Goal: Communication & Community: Answer question/provide support

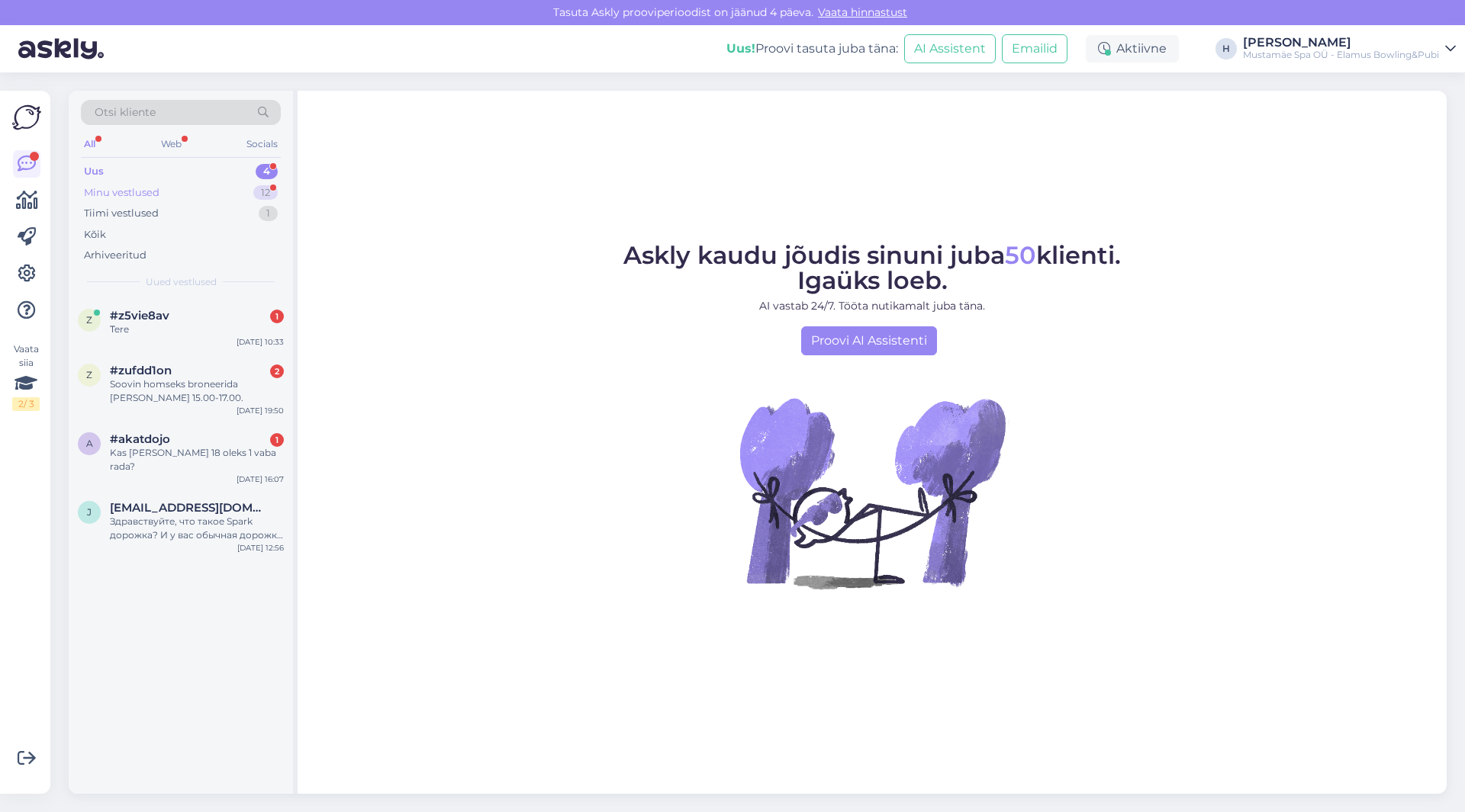
click at [177, 194] on div "Minu vestlused 12" at bounding box center [181, 193] width 200 height 21
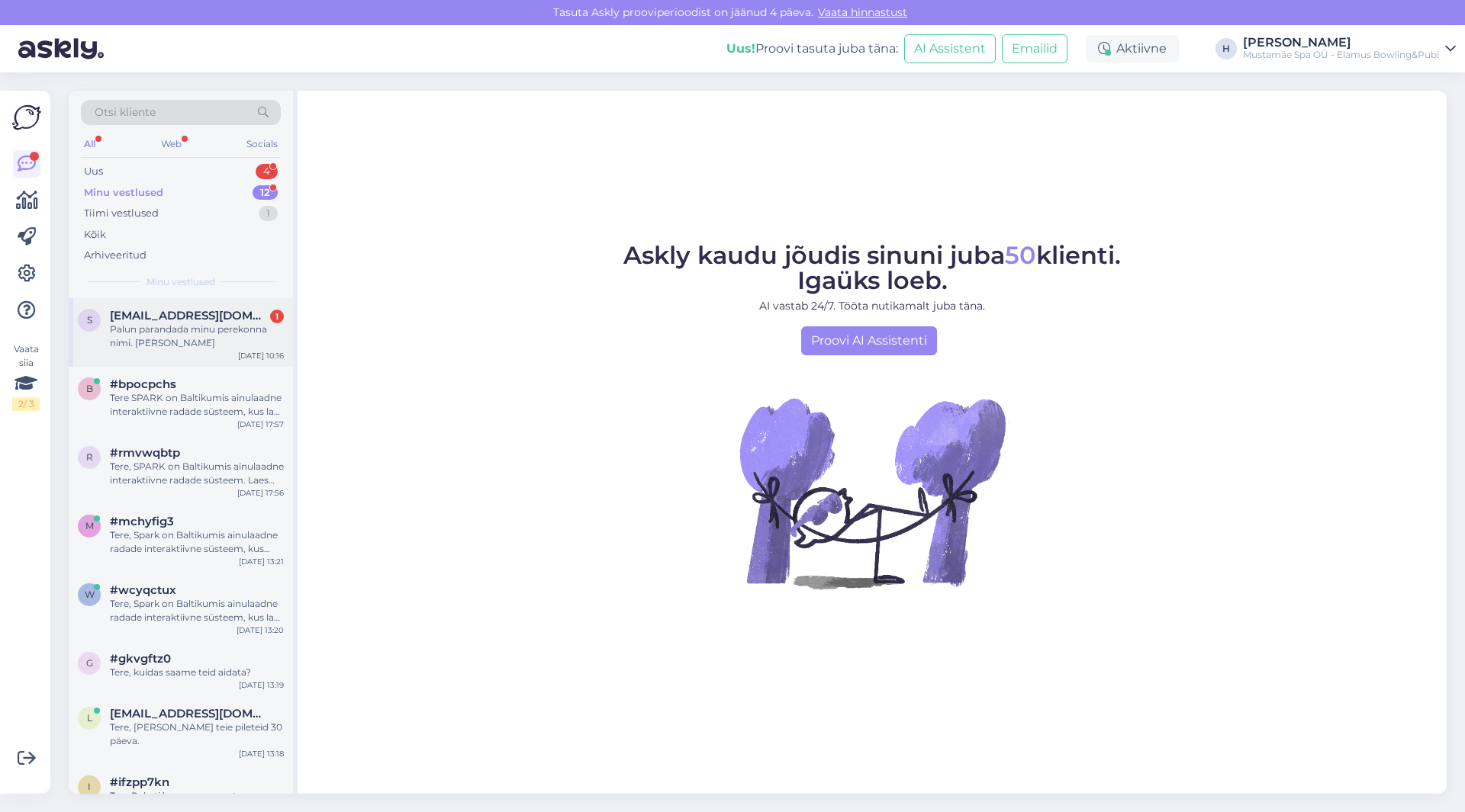
click at [170, 335] on div "Palun parandada minu perekonna nimi. [PERSON_NAME]" at bounding box center [196, 336] width 174 height 27
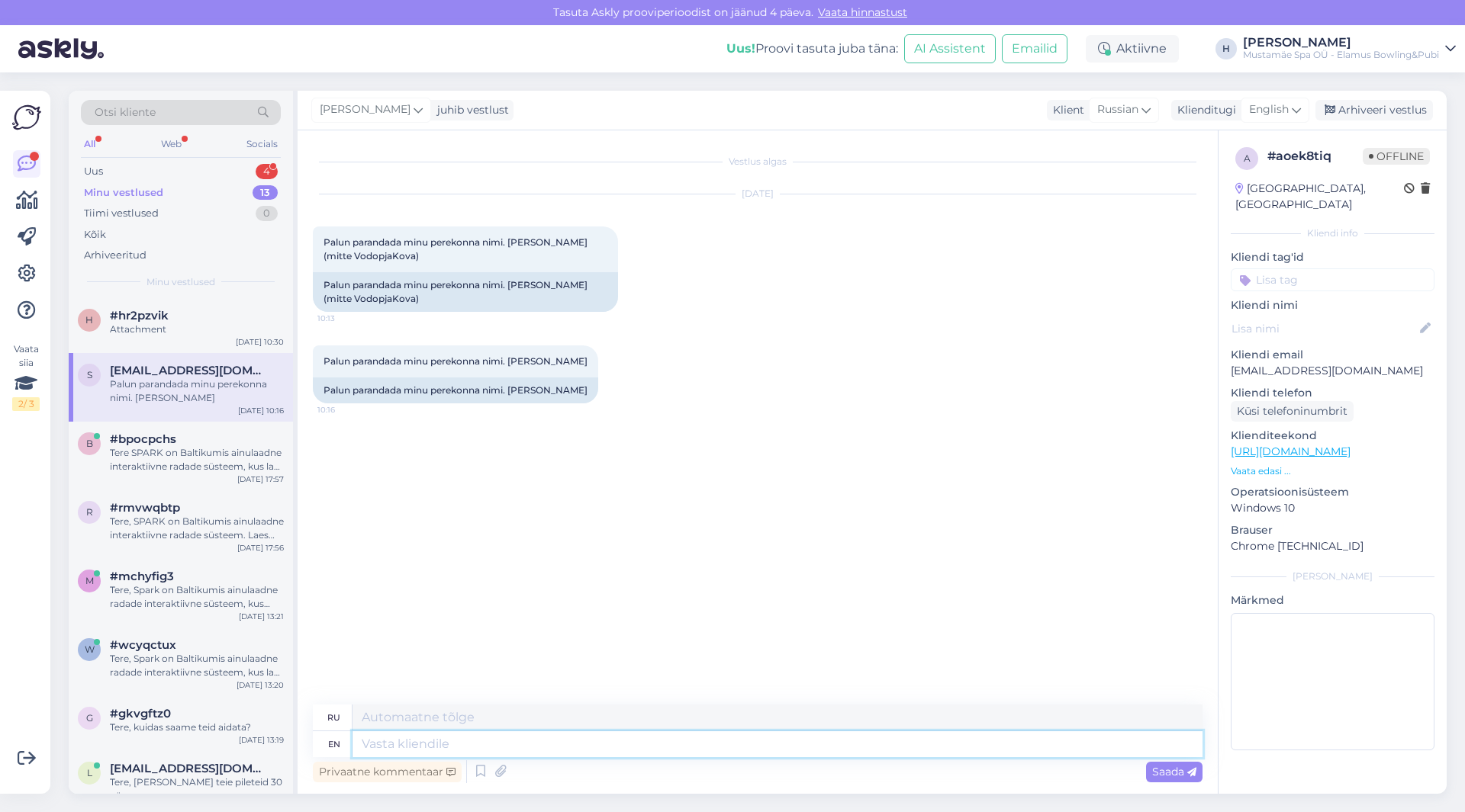
click at [478, 742] on textarea at bounding box center [777, 744] width 850 height 26
type textarea "Tere"
type textarea "Тере"
type textarea "[PERSON_NAME] om"
type textarea "[PERSON_NAME]"
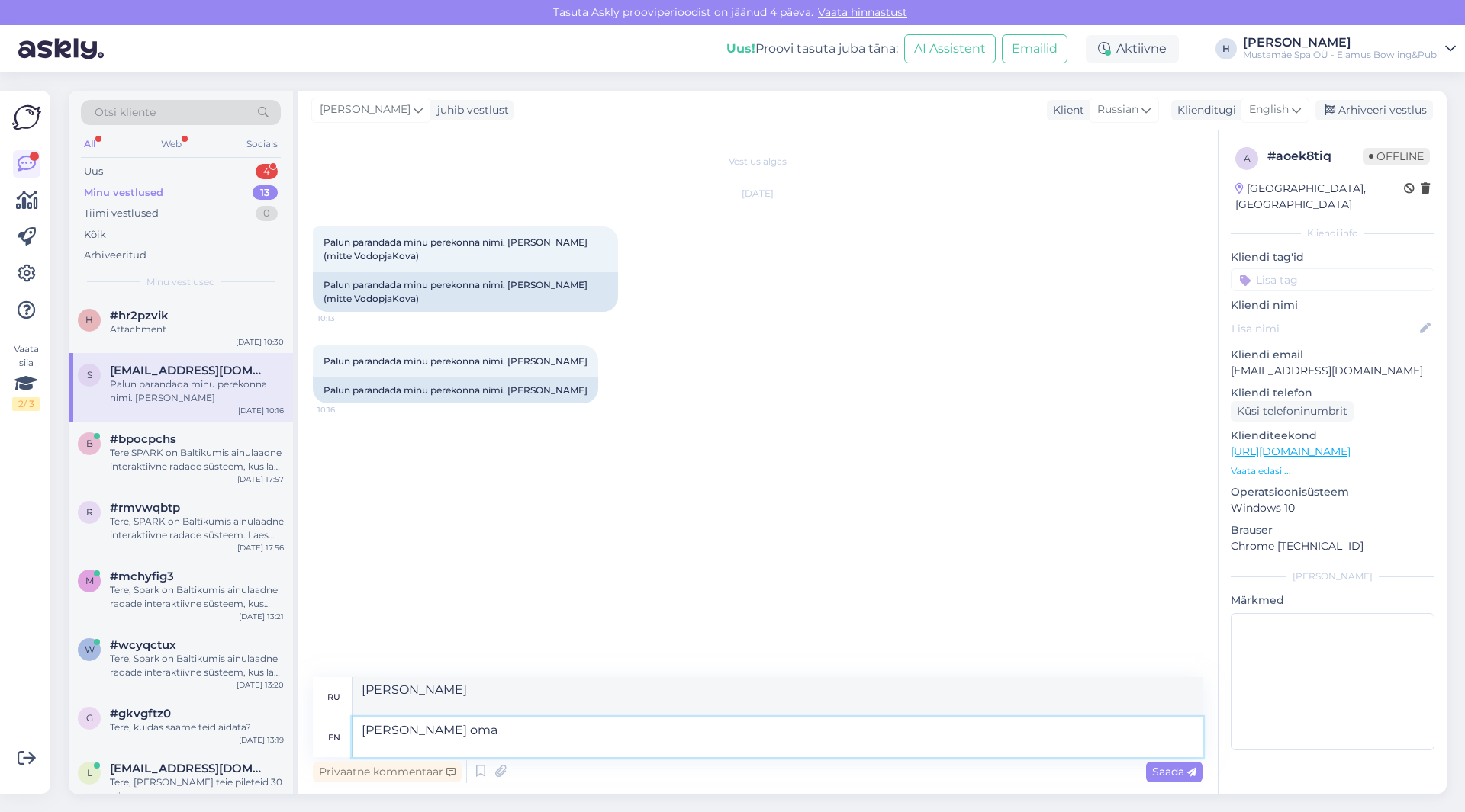
type textarea "[PERSON_NAME] oma"
type textarea "[PERSON_NAME] oma tabelis"
type textarea "[PERSON_NAME] oma tabelis ja"
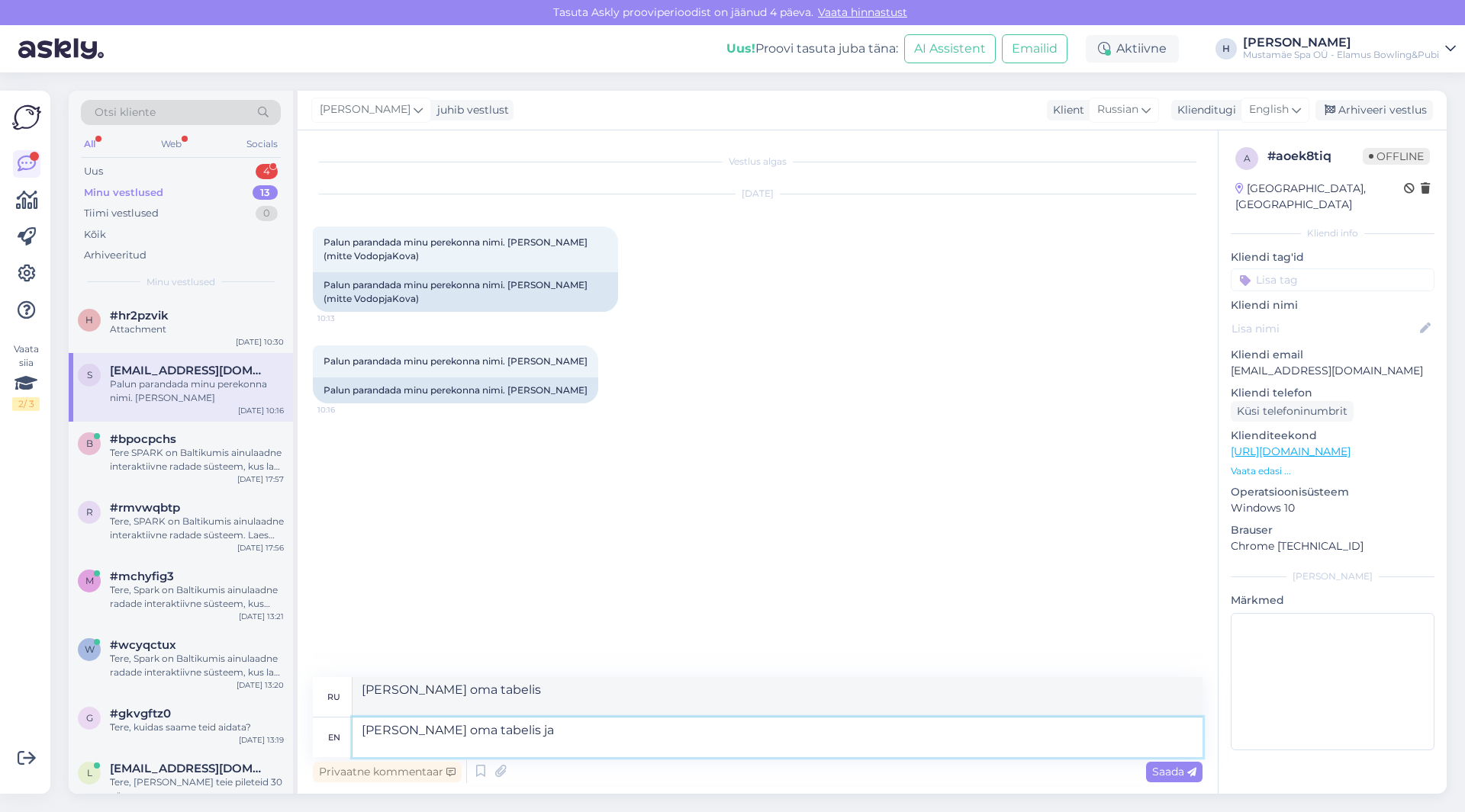
type textarea "[PERSON_NAME] oma tabelis ja"
type textarea "[PERSON_NAME] oma tabelis ja saalis ol"
type textarea "[PERSON_NAME] oma tabelis ja saalis"
type textarea "[PERSON_NAME] oma tabelis ja saalis olevatel t"
type textarea "[PERSON_NAME] oma tabelis ja saalis olevatel"
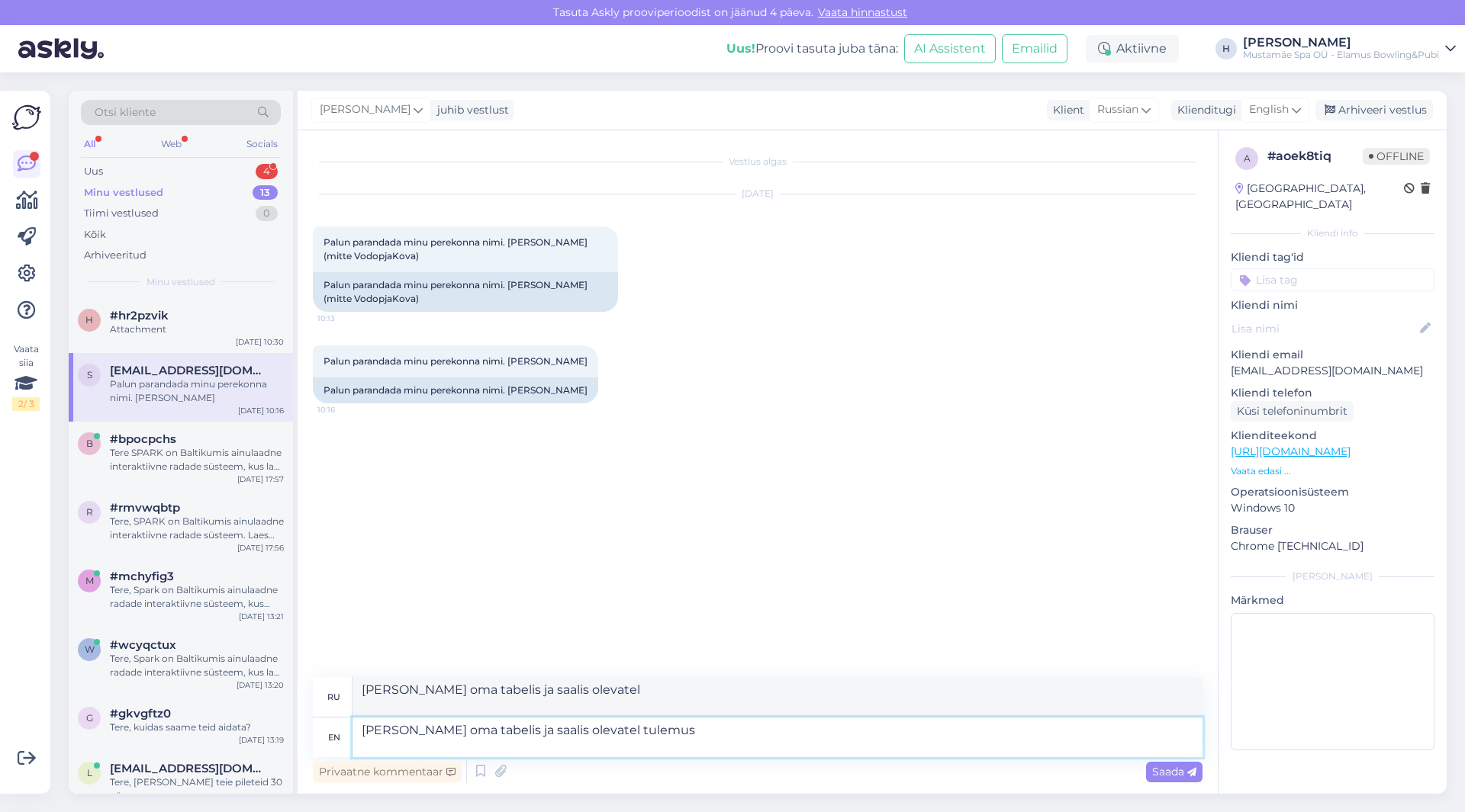
type textarea "[PERSON_NAME] oma tabelis ja saalis olevatel tulemus"
type textarea "[PERSON_NAME] oma tabelis ja saalis olevatel tulemuslehtedel"
type textarea "[PERSON_NAME] oma tabelis ja saalis olevatel tulemuslehtedel nime ö"
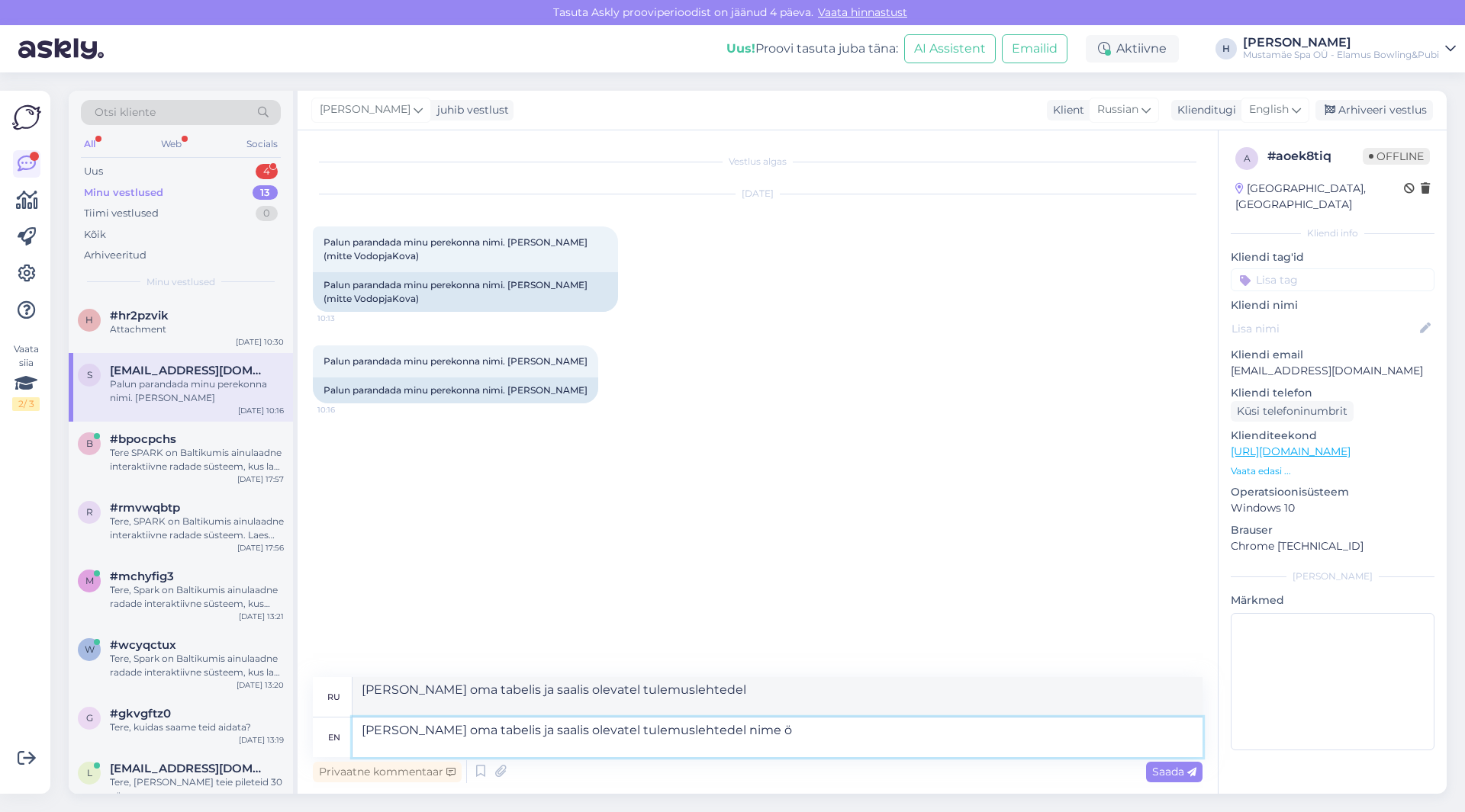
type textarea "[PERSON_NAME] oma tabelis ja saalis olevatel tulemuslehtedel nime"
type textarea "[PERSON_NAME] oma tabelis ja saalis olevatel tulemuslehtedel nime ära."
type textarea "[PERSON_NAME] oma tabelis ja saalis olevatel tulemuslehtedel nime ära"
type textarea "[PERSON_NAME] oma tabelis ja saalis olevatel tulemuslehtedel nime ära. K"
type textarea "[PERSON_NAME] oma tabelis ja saalis olevatel tulemuslehtedel nime ära."
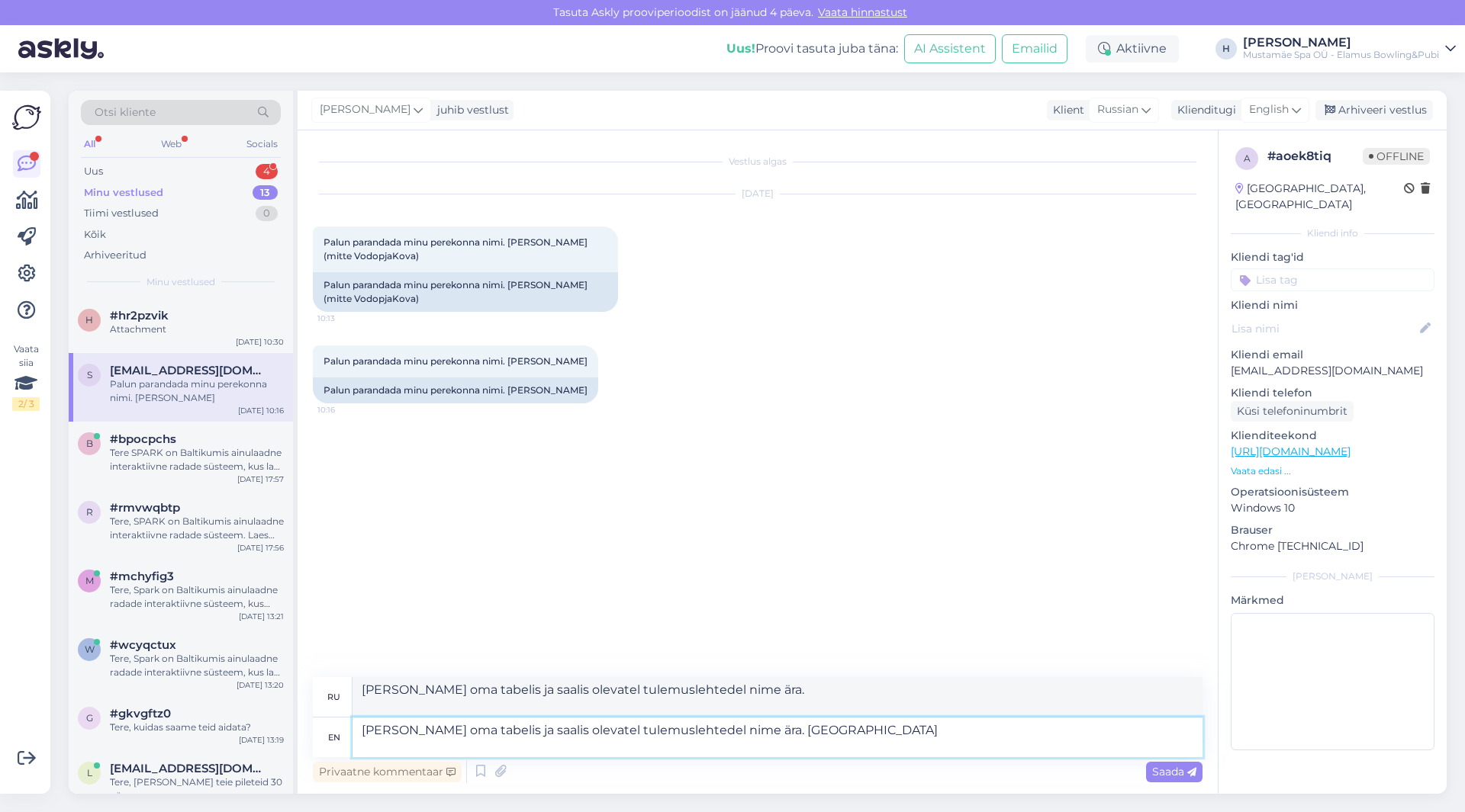
type textarea "[PERSON_NAME] oma tabelis ja saalis olevatel tulemuslehtedel nime ära. [GEOGRAP…"
type textarea "[PERSON_NAME] oma tabelis ja saalis olevatel tulemuslehtedel nime ära. Kodulehe…"
type textarea "[PERSON_NAME] oma tabelis ja saalis olevatel tulemuslehtedel nime ära. Кодулехе…"
type textarea "[PERSON_NAME] oma tabelis ja saalis olevatel tulemuslehtedel nime ära. Kodulehe…"
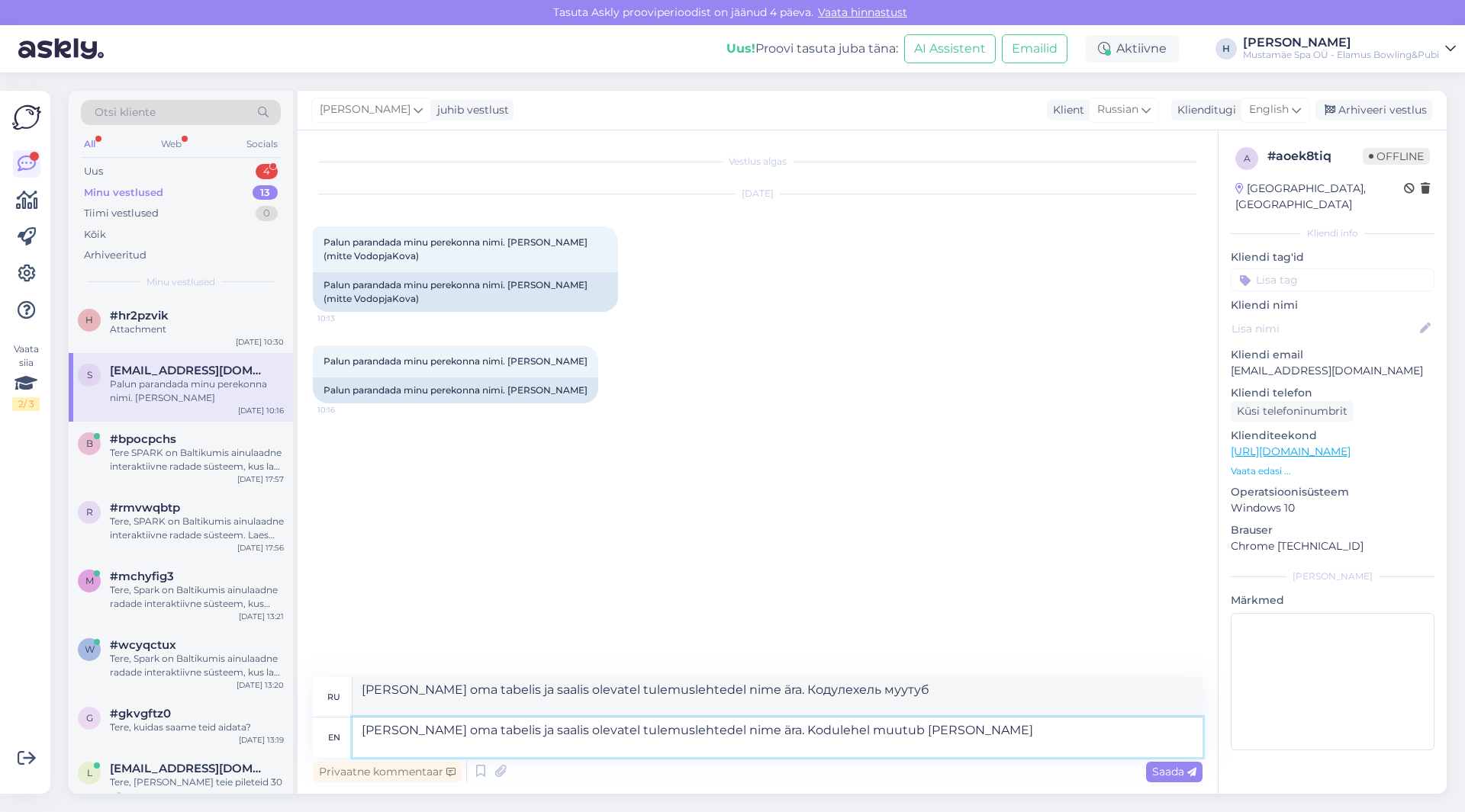
type textarea "[PERSON_NAME] oma tabelis ja saalis olevatel tulemuslehtedel nime ära. Кодулехе…"
type textarea "[PERSON_NAME] oma tabelis ja saalis olevatel tulemuslehtedel nime ära. Kodulehe…"
type textarea "[PERSON_NAME] oma tabelis ja saalis olevatel tulemuslehtedel nime ära. Кодулехе…"
type textarea "[PERSON_NAME] oma tabelis ja saalis olevatel tulemuslehtedel nime ära. Kodulehe…"
type textarea "[PERSON_NAME] oma tabelis ja saalis olevatel tulemuslehtedel nime ära. Кодулехе…"
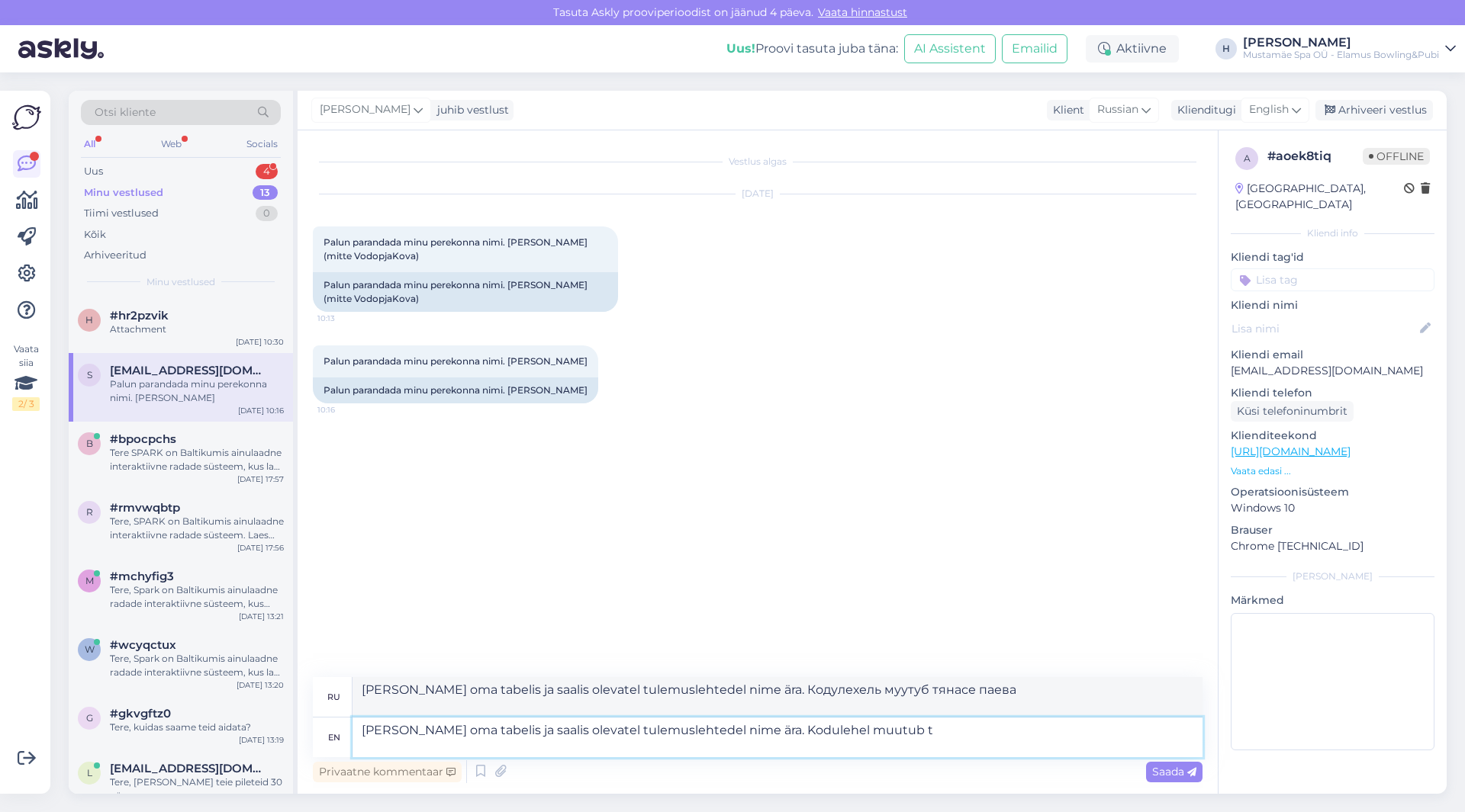
type textarea "[PERSON_NAME] oma tabelis ja saalis olevatel tulemuslehtedel nime ära. Kodulehe…"
type textarea "[PERSON_NAME] oma tabelis ja saalis olevatel tulemuslehtedel nime ära. Кодулехе…"
drag, startPoint x: 884, startPoint y: 739, endPoint x: 419, endPoint y: 748, distance: 465.1
click at [419, 748] on textarea "[PERSON_NAME] oma tabelis ja saalis olevatel tulemuslehtedel nime ära. Kodulehe…" at bounding box center [777, 737] width 850 height 40
type textarea "[PERSON_NAME]"
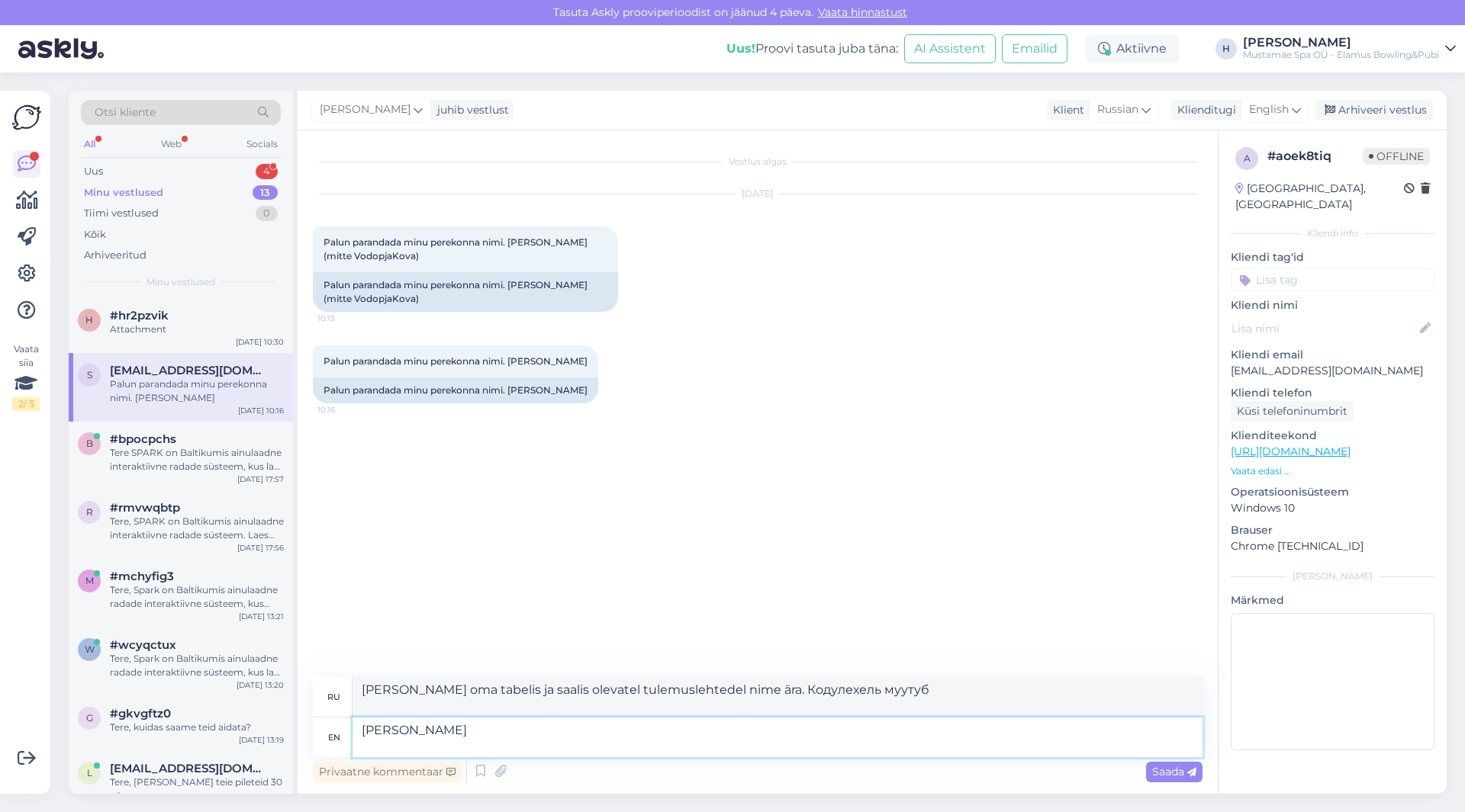
type textarea "[PERSON_NAME]"
type textarea "[PERSON_NAME] nime"
type textarea "[PERSON_NAME] nime ära"
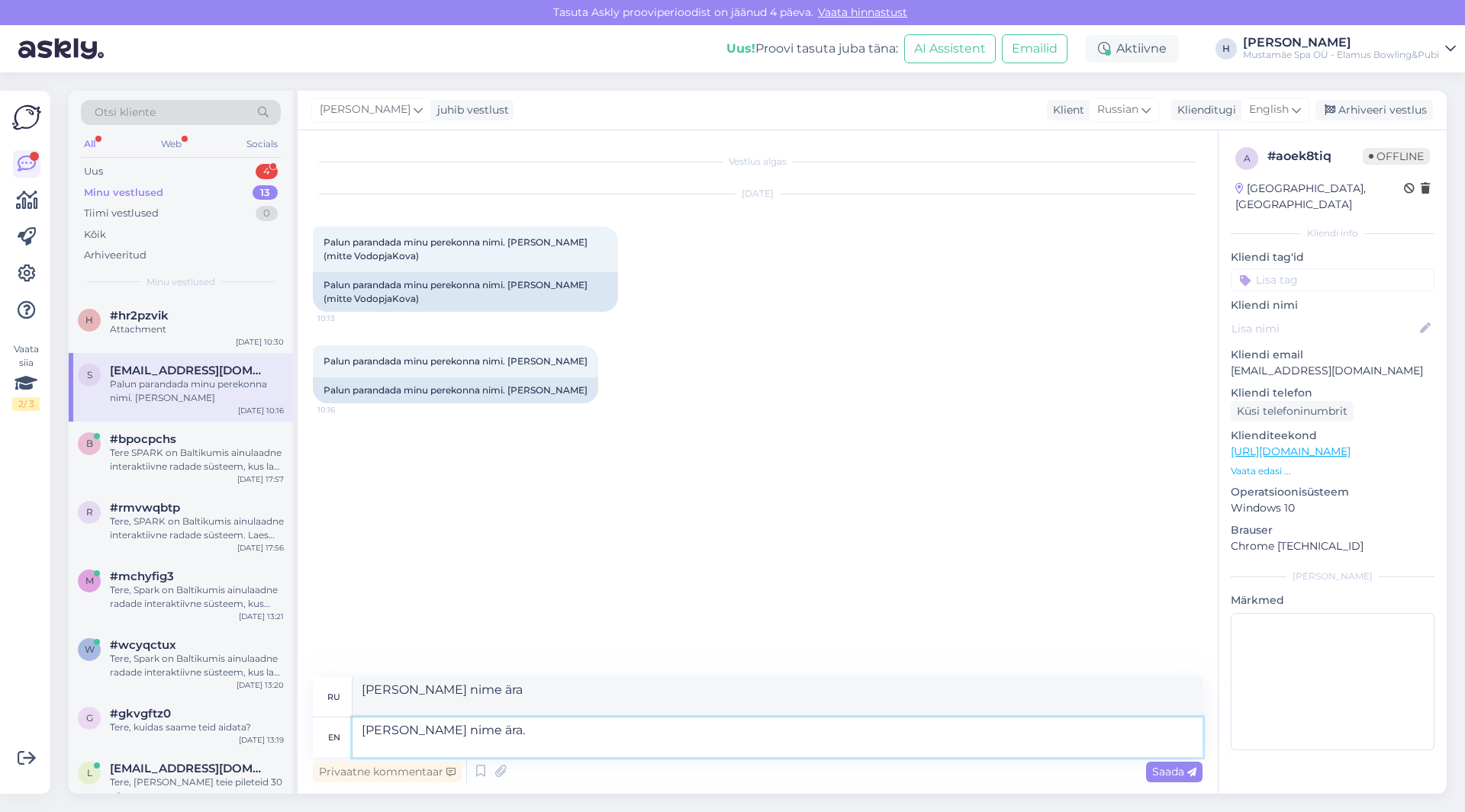
type textarea "[PERSON_NAME] nime ära."
click at [1193, 765] on span "Saada" at bounding box center [1174, 772] width 44 height 14
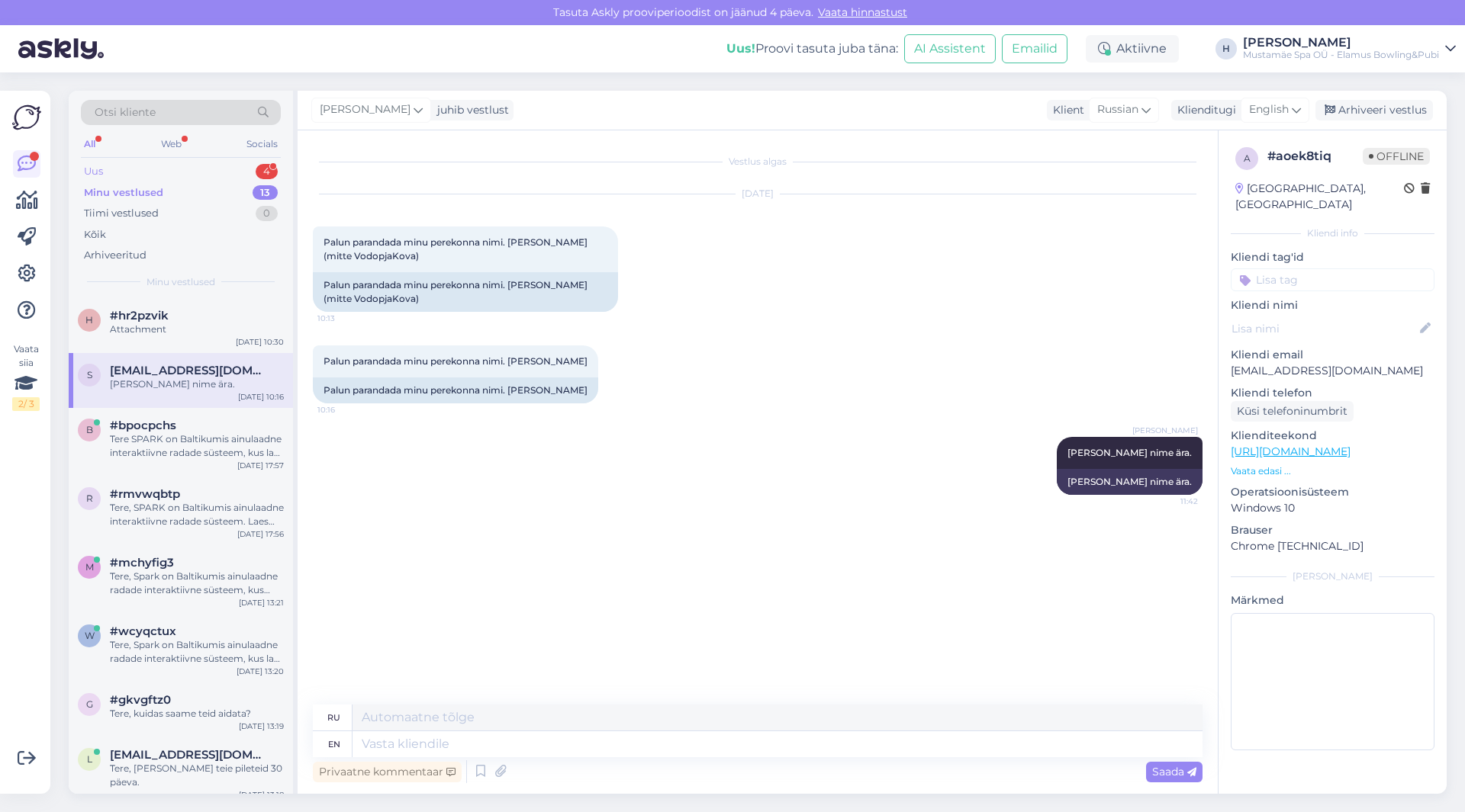
click at [129, 169] on div "Uus 4" at bounding box center [181, 171] width 200 height 21
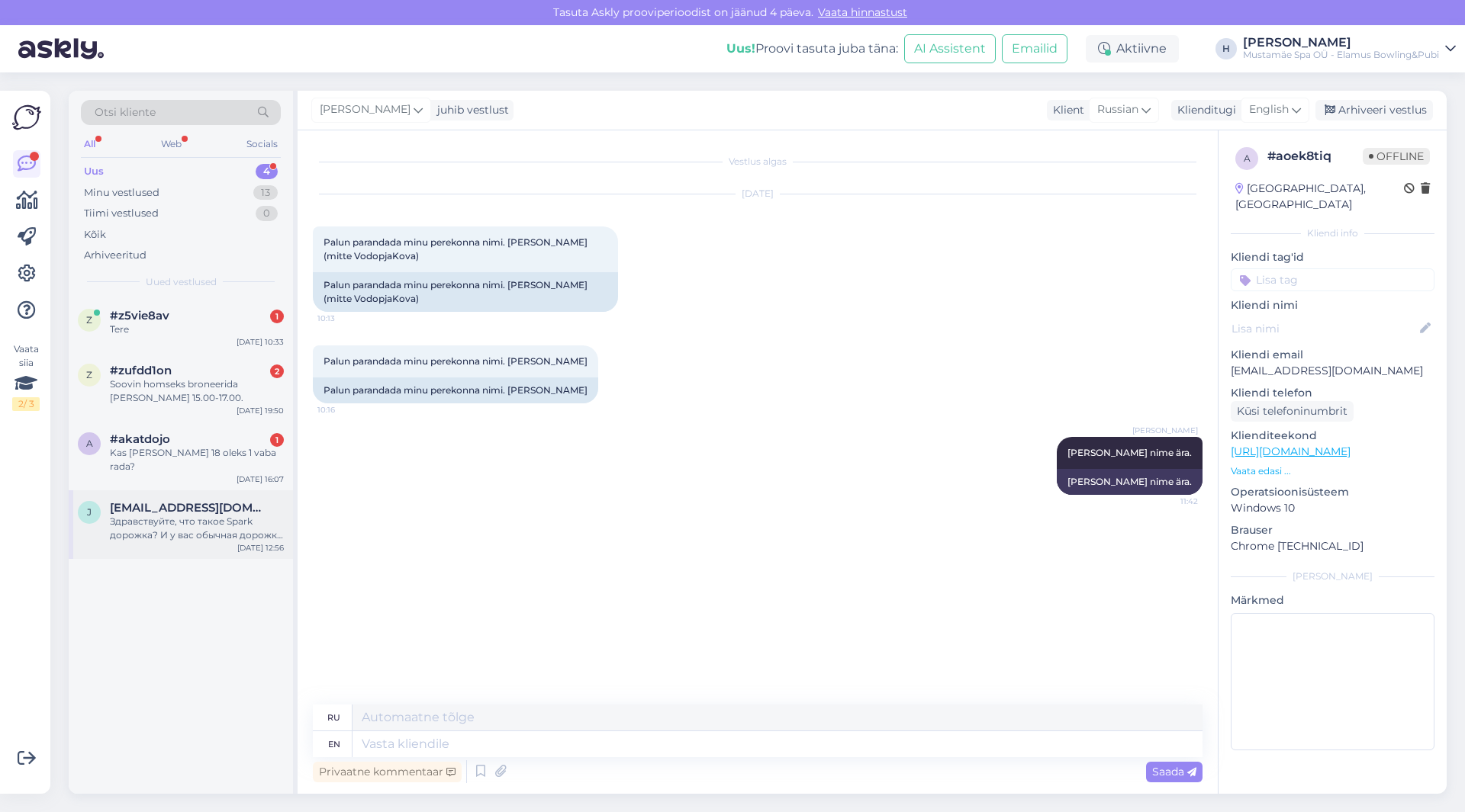
click at [223, 515] on div "Здравствуйте, что такое Spark дорожка? И у вас обычная дорожка для игры в боули…" at bounding box center [196, 528] width 174 height 27
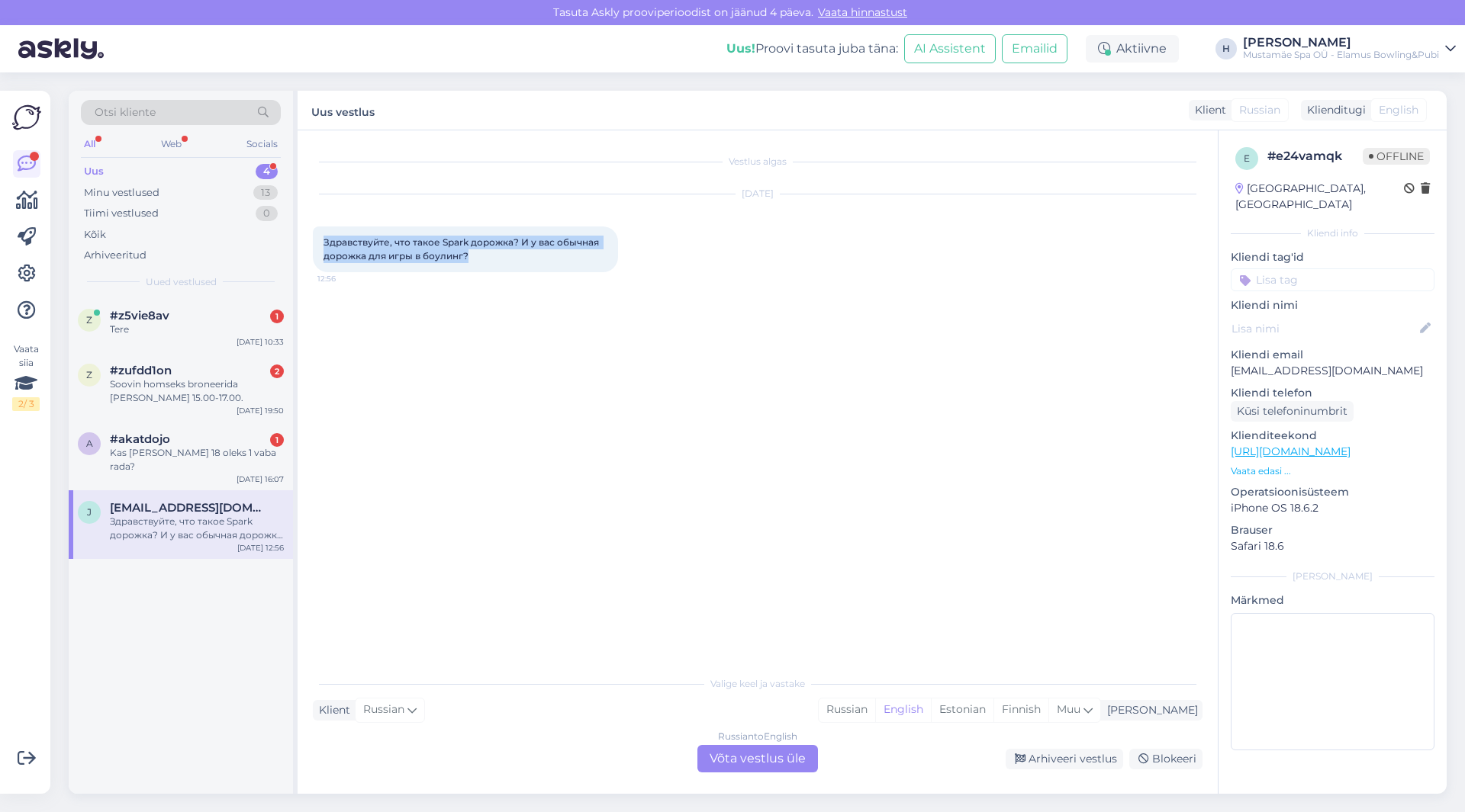
drag, startPoint x: 472, startPoint y: 254, endPoint x: 308, endPoint y: 241, distance: 164.5
click at [306, 241] on div "Vestlus algas [DATE] Здравствуйте, что такое Spark дорожка? И у вас обычная дор…" at bounding box center [758, 462] width 920 height 664
click at [793, 756] on div "Russian to English Võta vestlus üle" at bounding box center [758, 758] width 121 height 27
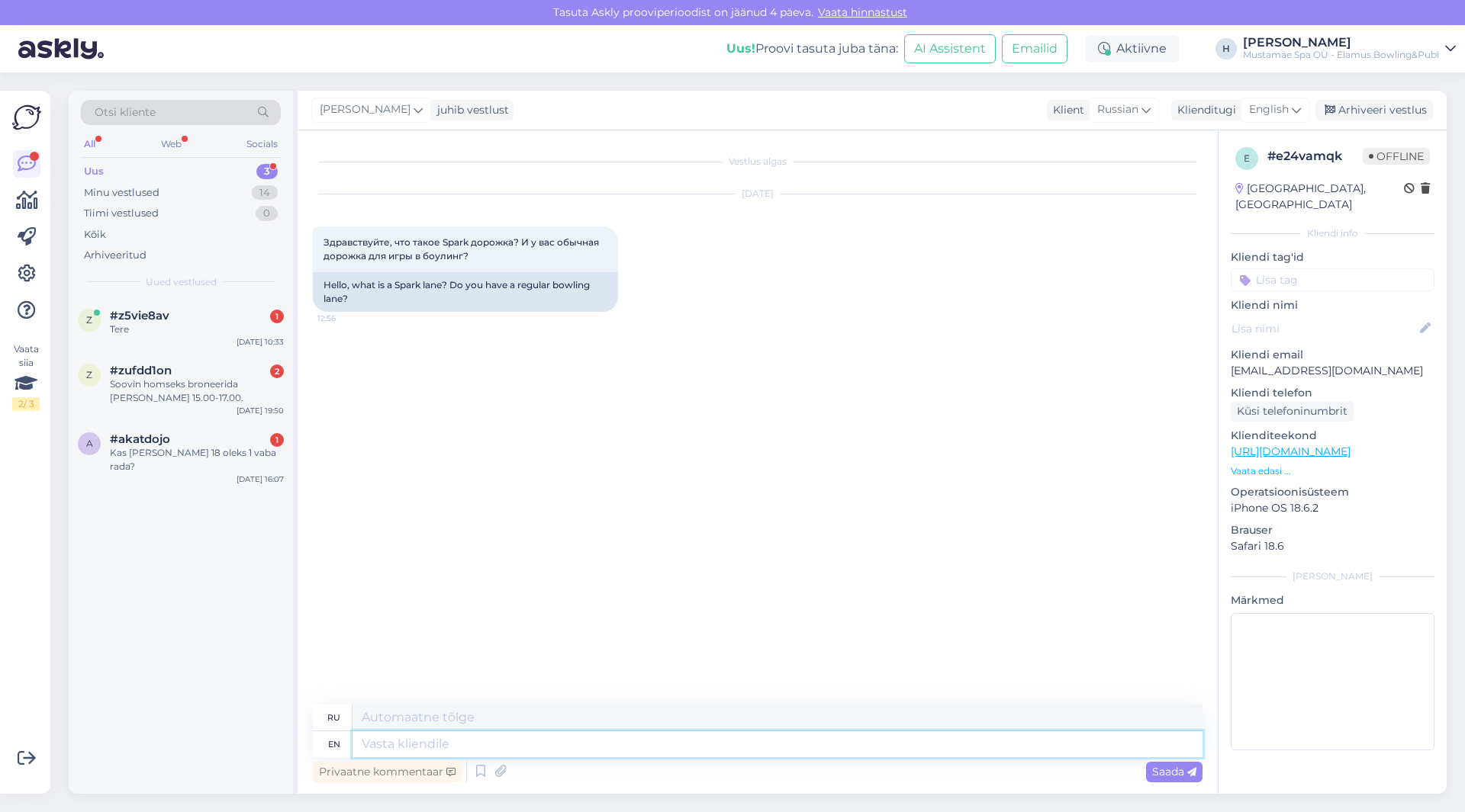
click at [525, 740] on textarea at bounding box center [777, 744] width 850 height 26
type textarea "Tere,"
type textarea "Тере"
type textarea "Tere,"
type textarea "Тере,"
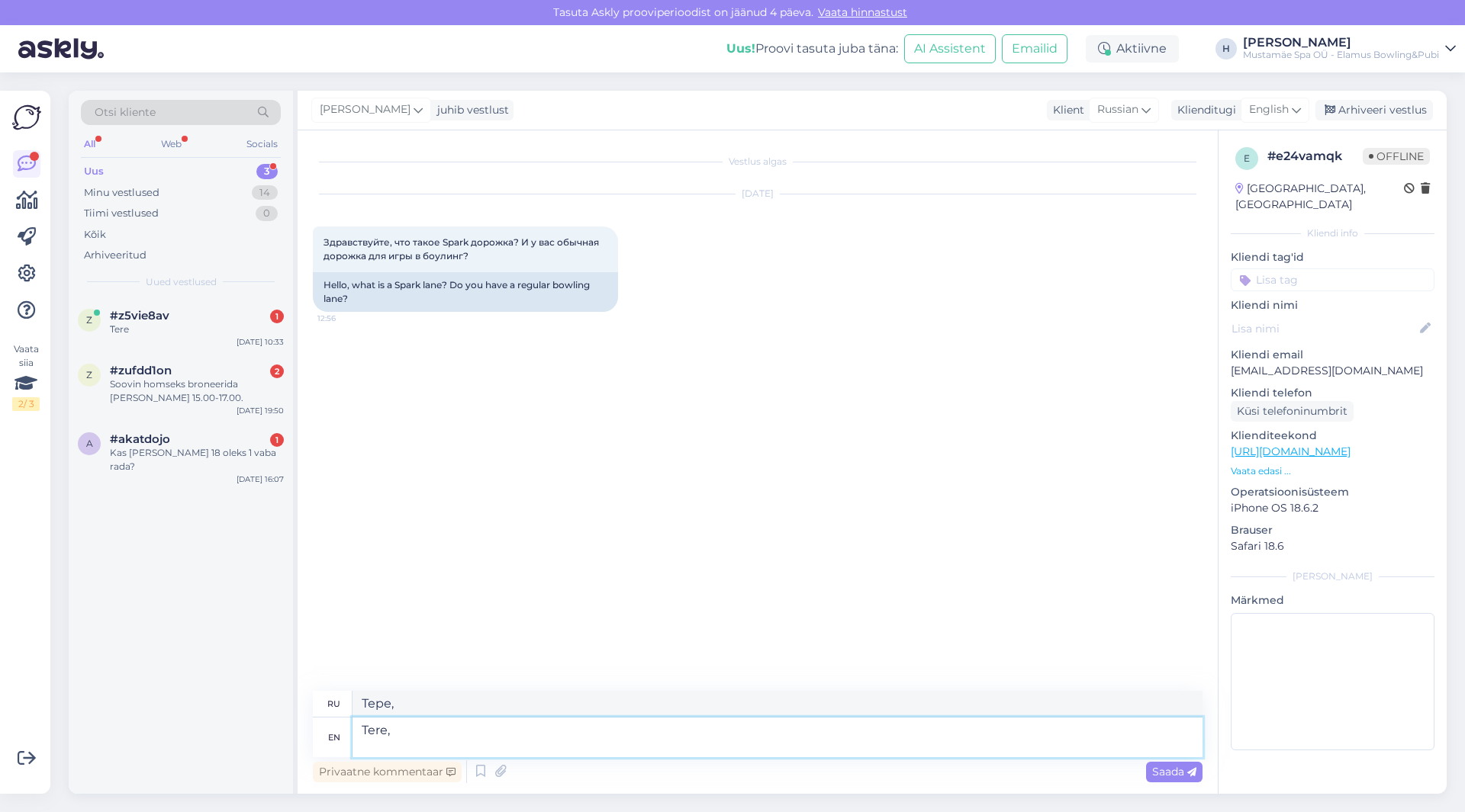
type textarea "Tere, S"
type textarea "[PERSON_NAME]"
type textarea "Tere, SPARK"
drag, startPoint x: 408, startPoint y: 741, endPoint x: 365, endPoint y: 742, distance: 43.0
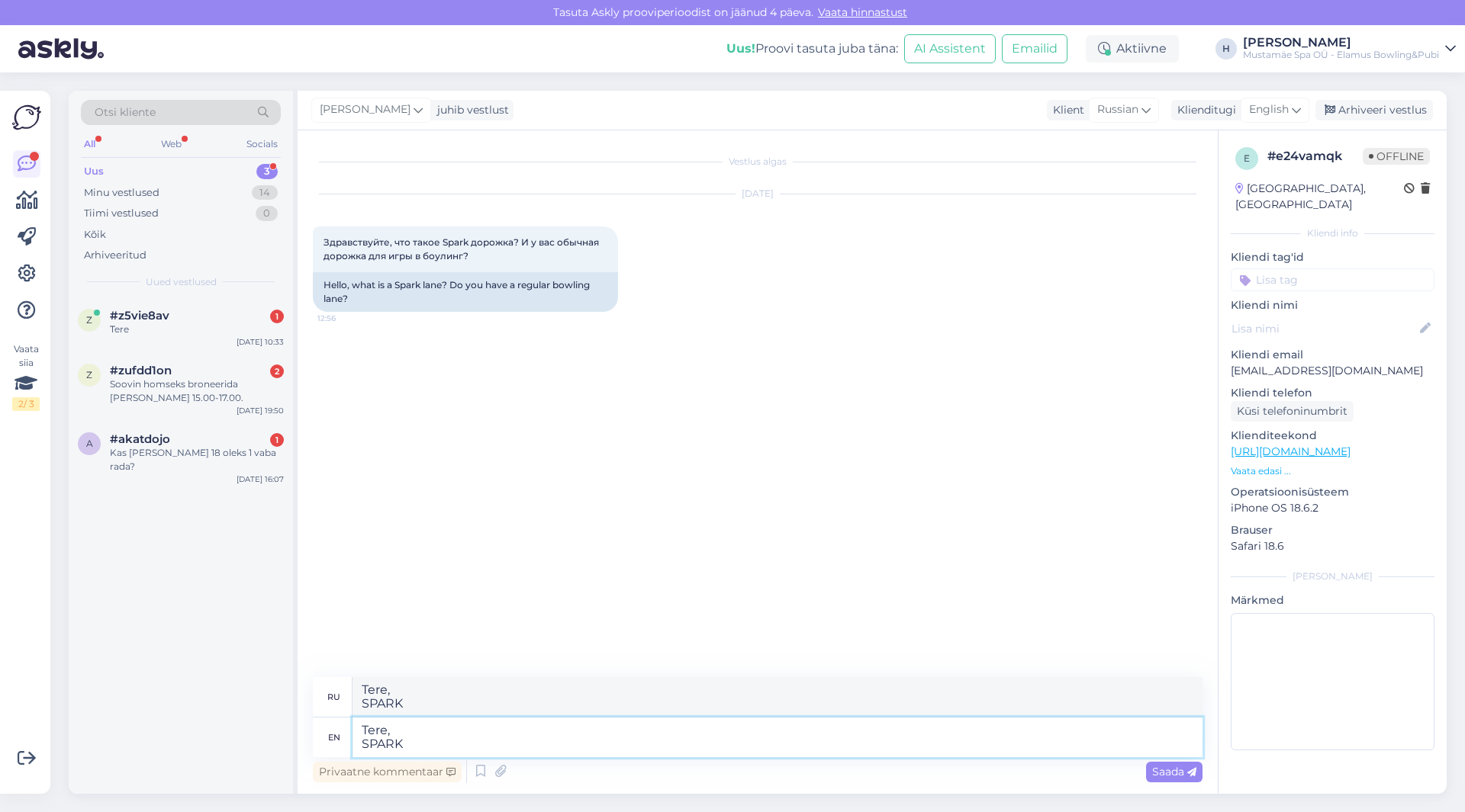
click at [361, 742] on textarea "Tere, SPARK" at bounding box center [777, 737] width 850 height 40
paste textarea "on Baltikumis ainulaadne interaktiivne radade süsteem, kus laes olevad projekto…"
type textarea "Tere, SPARK on Baltikumis ainulaadne interaktiivne radade süsteem, kus laes ole…"
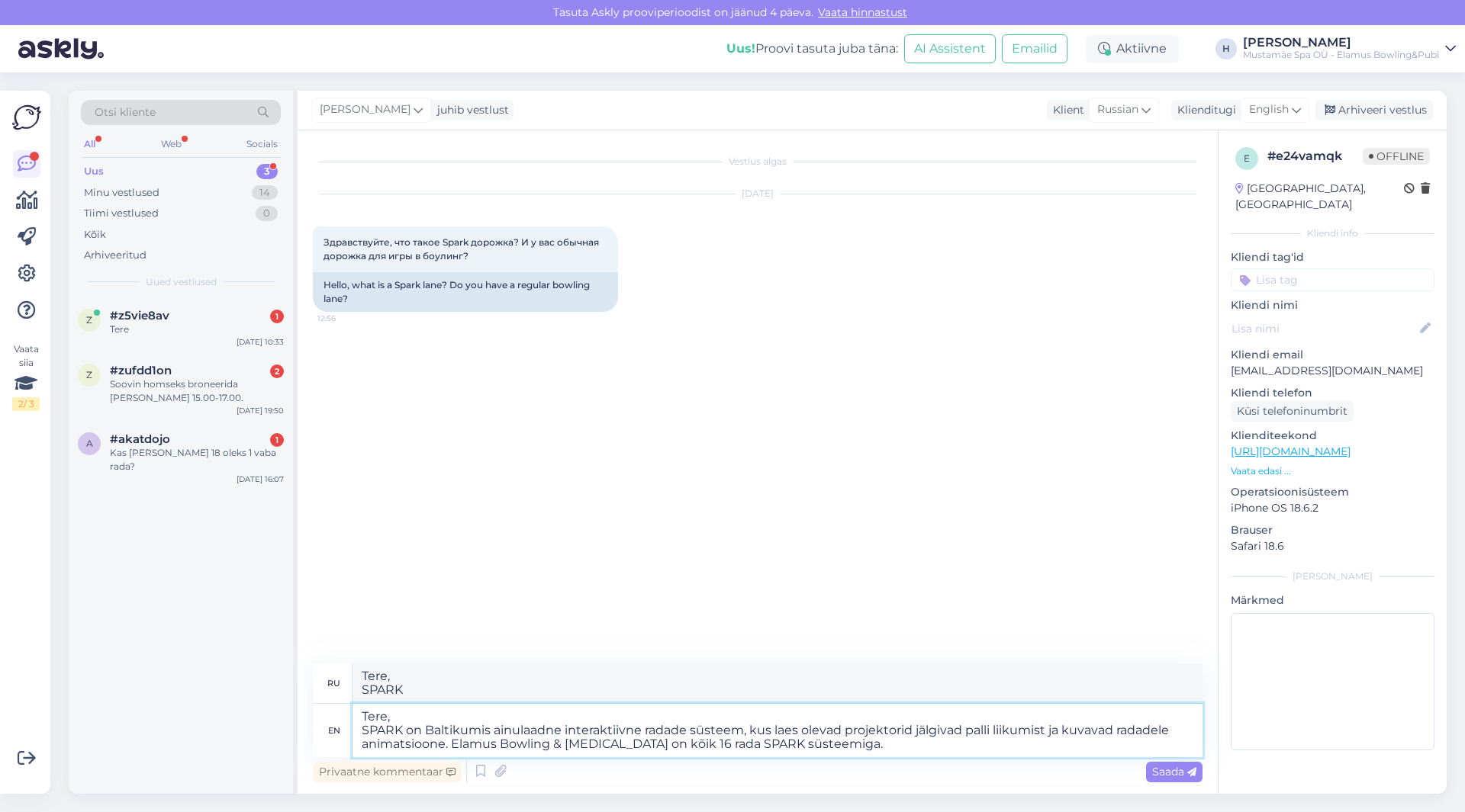
type textarea "Здесь, SPARK на Baltikumis представляет собой интерактивную систему радования, …"
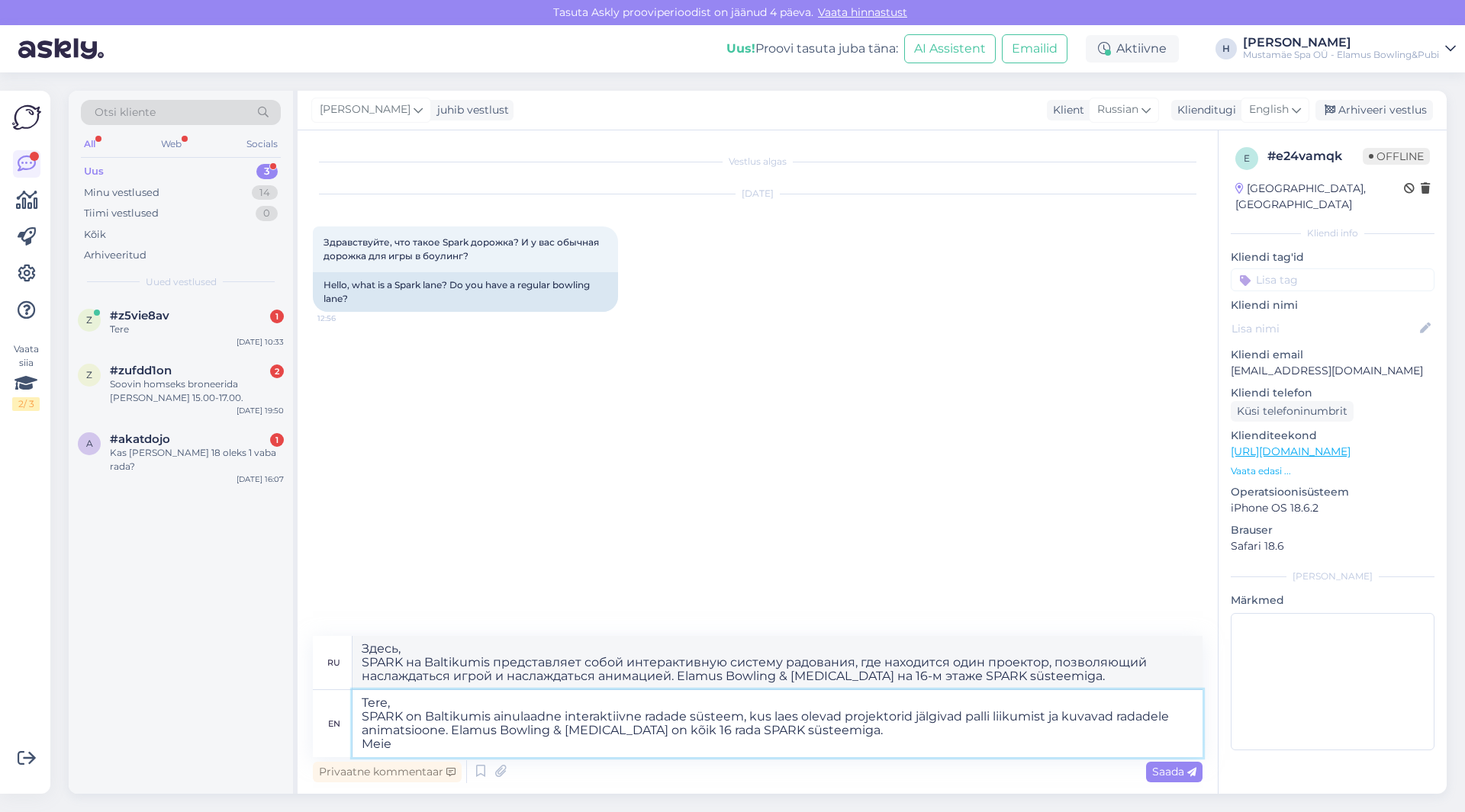
type textarea "Tere, SPARK on Baltikumis ainulaadne interaktiivne radade süsteem, kus laes ole…"
type textarea "Здесь, SPARK на Baltikumis представляет собой интерактивную систему радования, …"
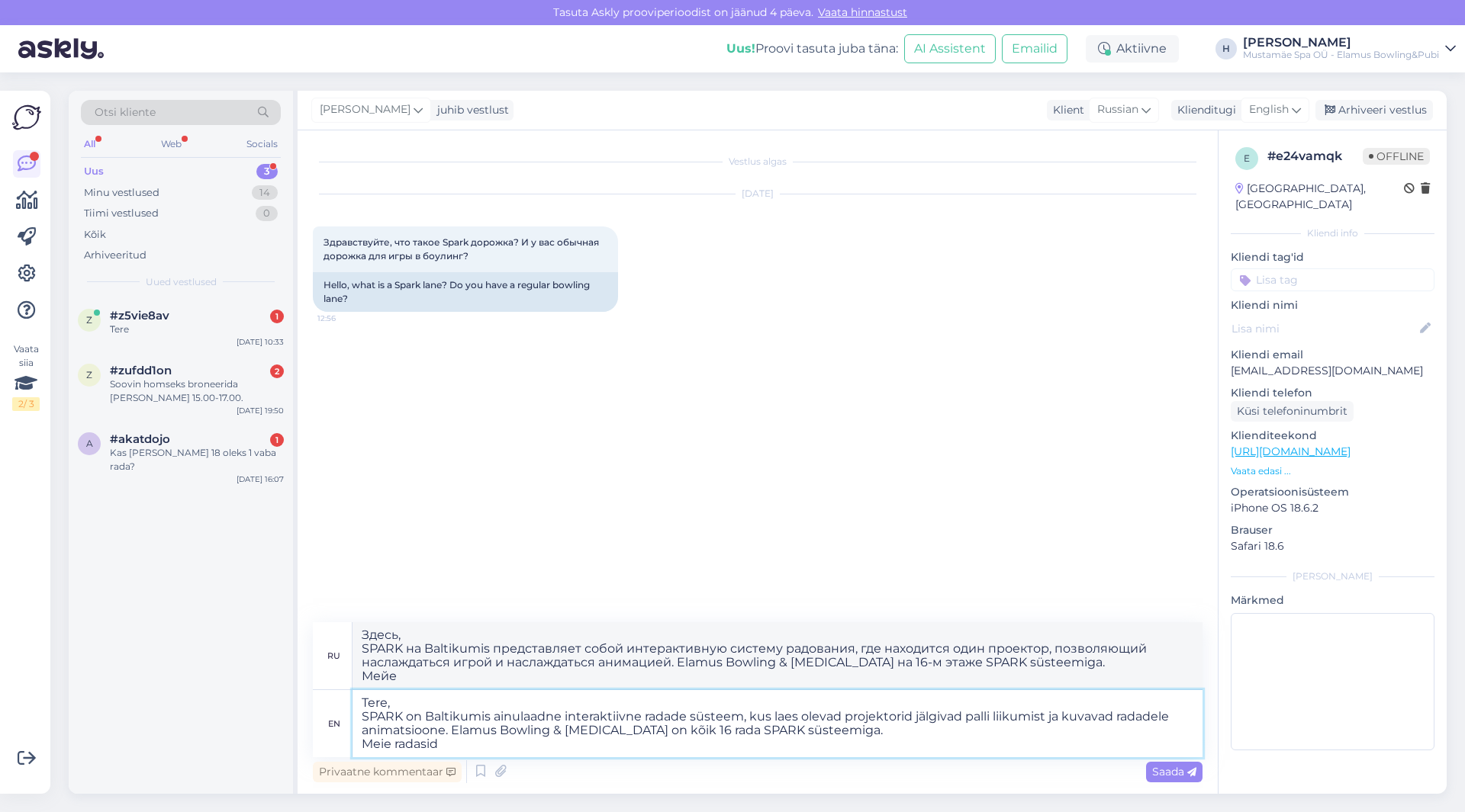
type textarea "Tere, SPARK on Baltikumis ainulaadne interaktiivne radade süsteem, kus laes ole…"
type textarea "Здесь, SPARK на Baltikumis представляет собой интерактивную систему радования, …"
type textarea "Tere, SPARK on Baltikumis ainulaadne interaktiivne radade süsteem, kus laes ole…"
type textarea "Здесь, SPARK на Baltikumis представляет собой интерактивную систему радования, …"
type textarea "Tere, SPARK on Baltikumis ainulaadne interaktiivne radade süsteem, kus laes ole…"
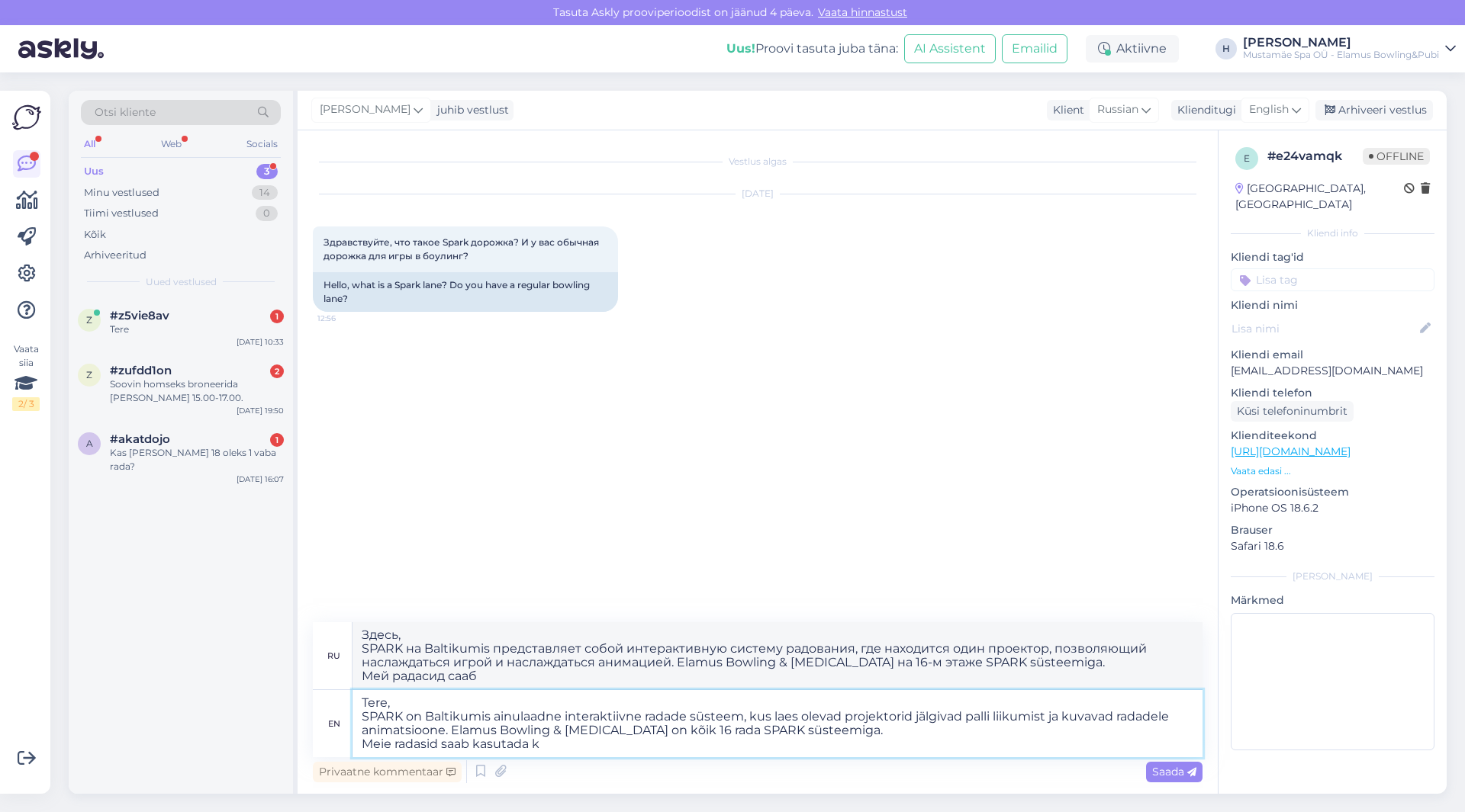
type textarea "Здесь, SPARK на Baltikumis представляет собой интерактивную систему радования, …"
type textarea "Tere, SPARK on Baltikumis ainulaadne interaktiivne radade süsteem, kus laes ole…"
type textarea "Здесь, SPARK на Baltikumis представляет собой интерактивную систему радования, …"
type textarea "Tere, SPARK on Baltikumis ainulaadne interaktiivne radade süsteem, kus laes ole…"
type textarea "Здесь, SPARK на Baltikumis представляет собой интерактивную систему радования, …"
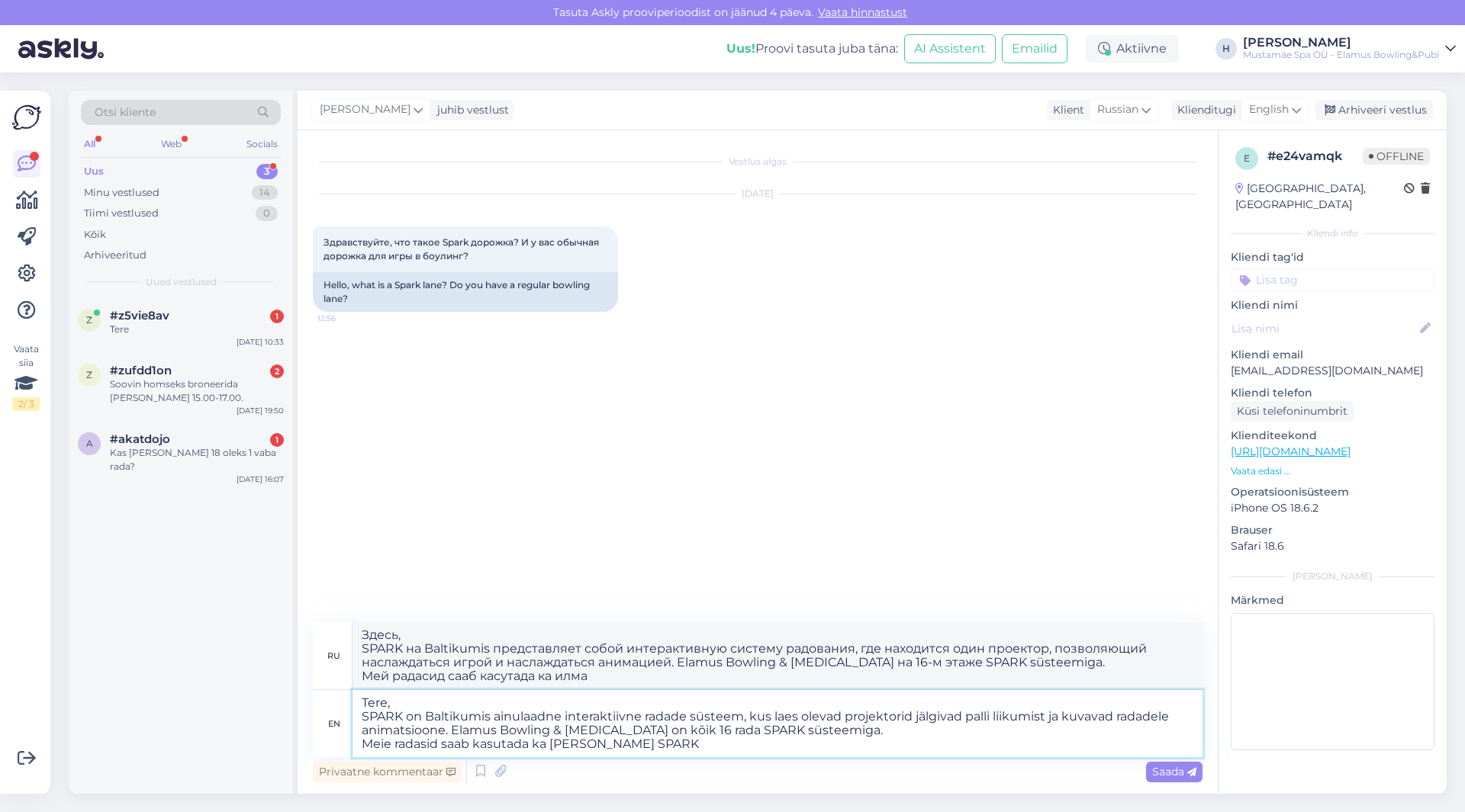
type textarea "Tere, SPARK on Baltikumis ainulaadne interaktiivne radade süsteem, kus laes ole…"
type textarea "Здесь, SPARK на Baltikumis представляет собой интерактивную систему радования, …"
type textarea "Tere, SPARK on Baltikumis ainulaadne interaktiivne radade süsteem, kus laes ole…"
type textarea "Здесь, SPARK на Baltikumis представляет собой интерактивную систему радования, …"
type textarea "Tere, SPARK on Baltikumis ainulaadne interaktiivne radade süsteem, kus laes ole…"
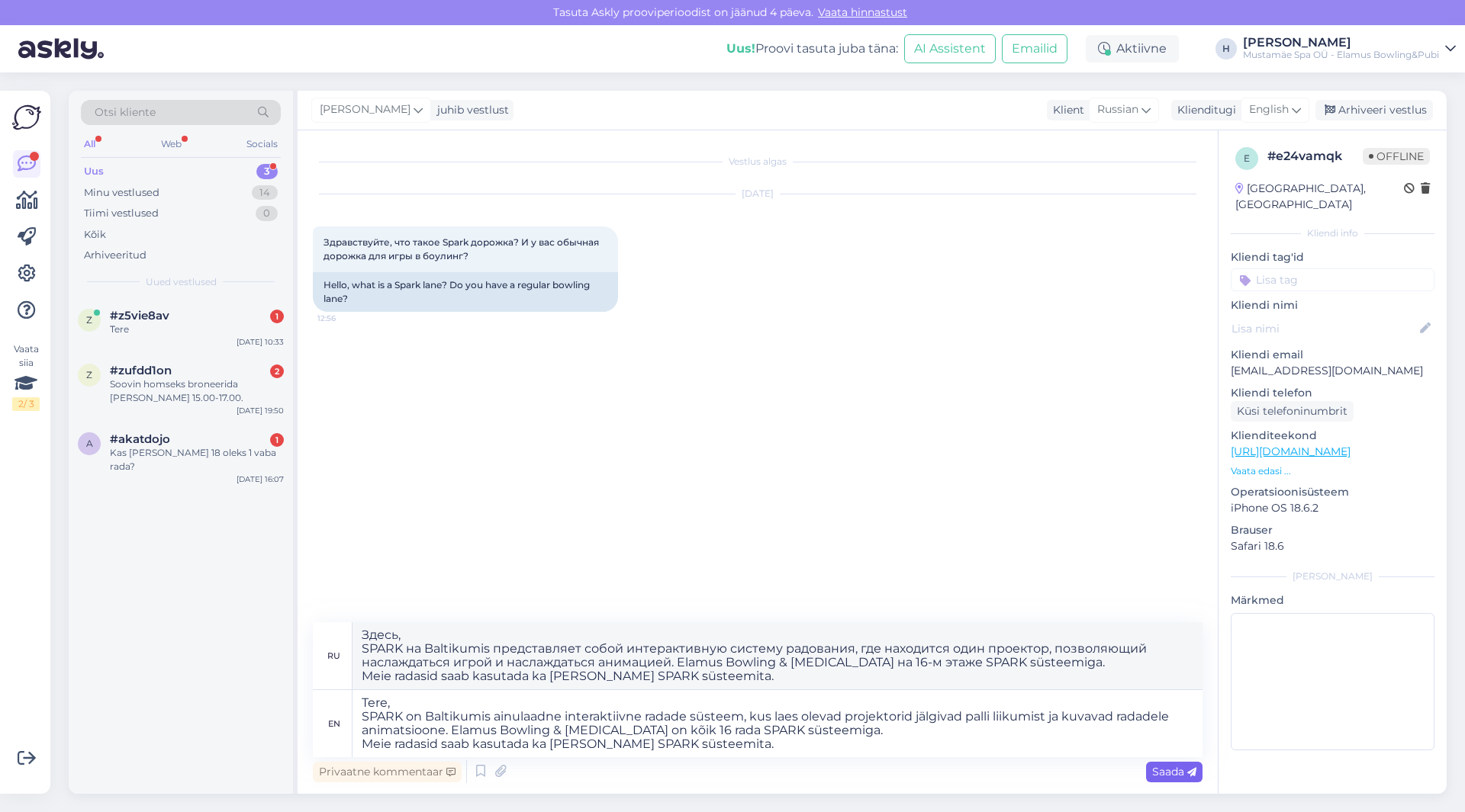
click at [1172, 772] on span "Saada" at bounding box center [1174, 772] width 44 height 14
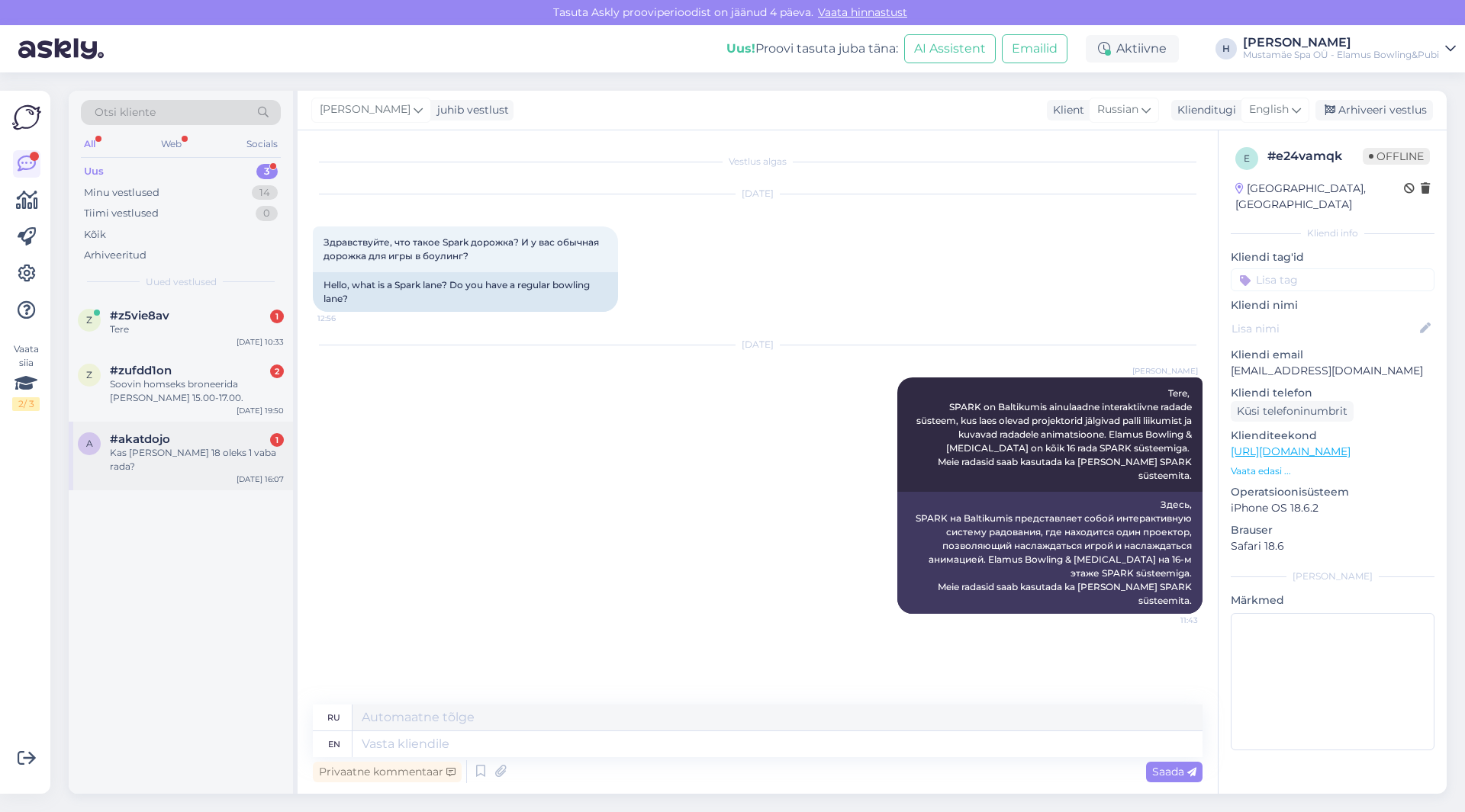
click at [205, 461] on div "a #akatdojo 1 Kas [PERSON_NAME] 18 oleks 1 vaba rada? [DATE] 16:07" at bounding box center [181, 456] width 224 height 69
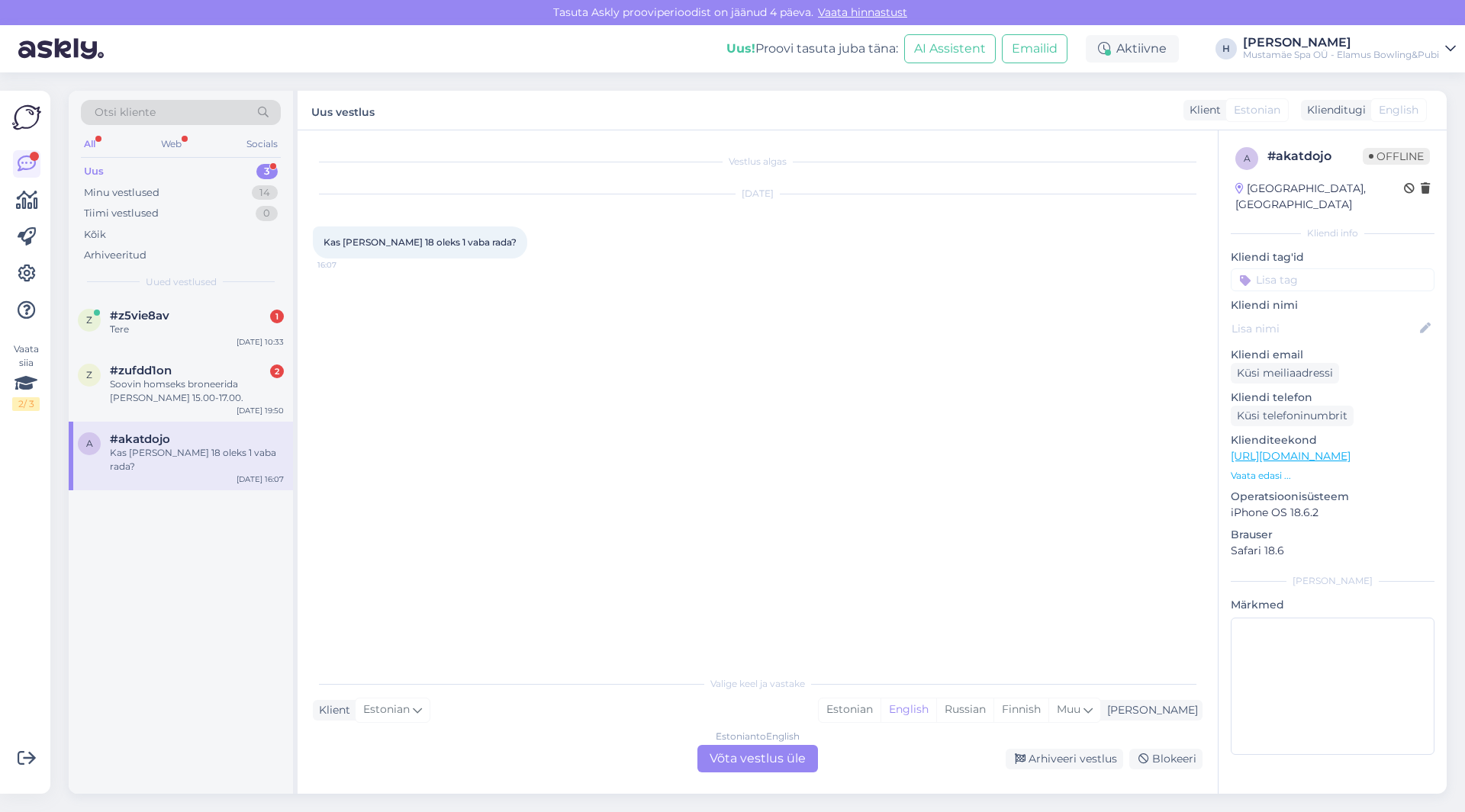
click at [771, 751] on div "Estonian to English Võta vestlus üle" at bounding box center [758, 758] width 121 height 27
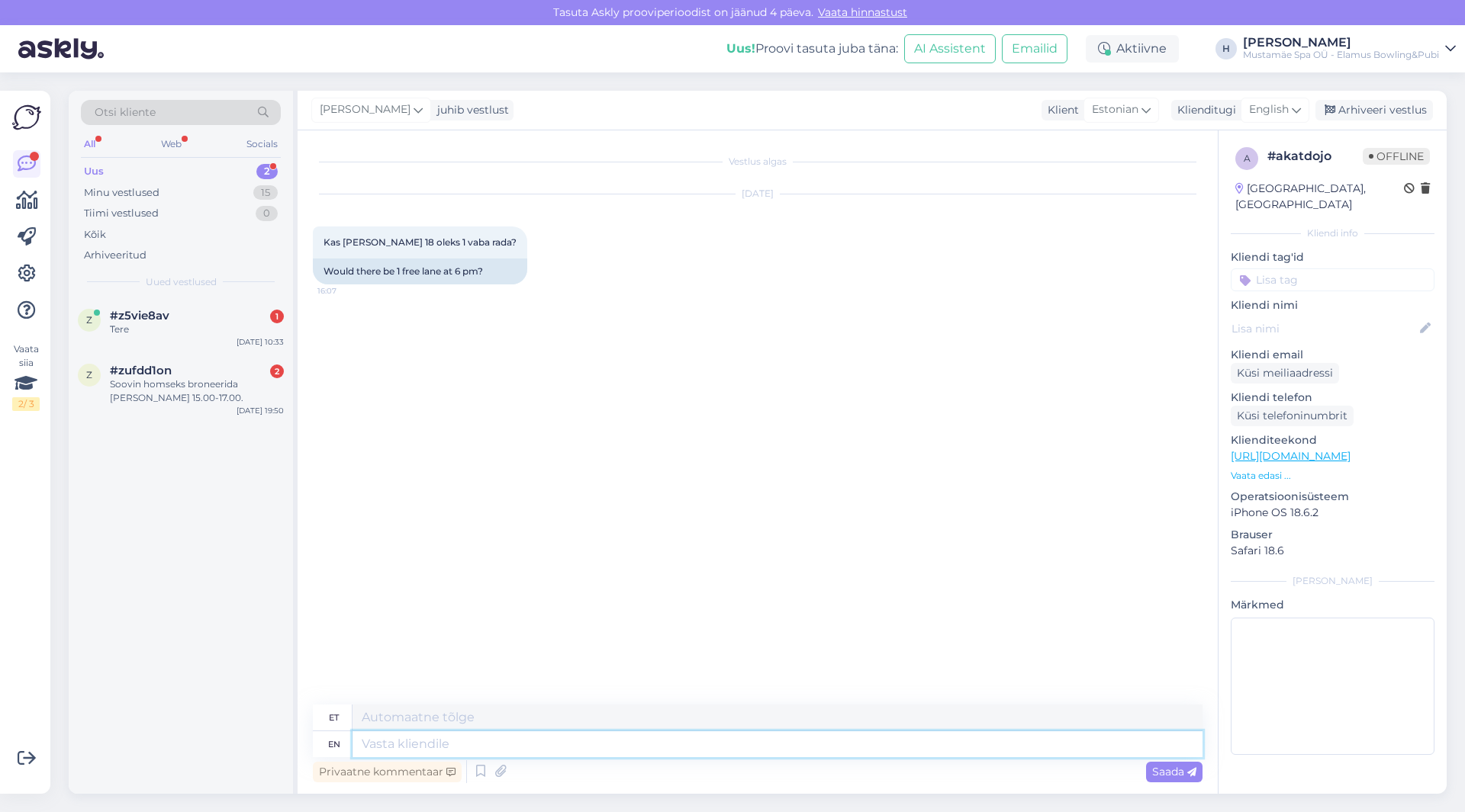
click at [497, 747] on textarea at bounding box center [777, 744] width 850 height 26
type textarea "Tere"
type textarea "Tere Mis k"
type textarea "Tere Mis"
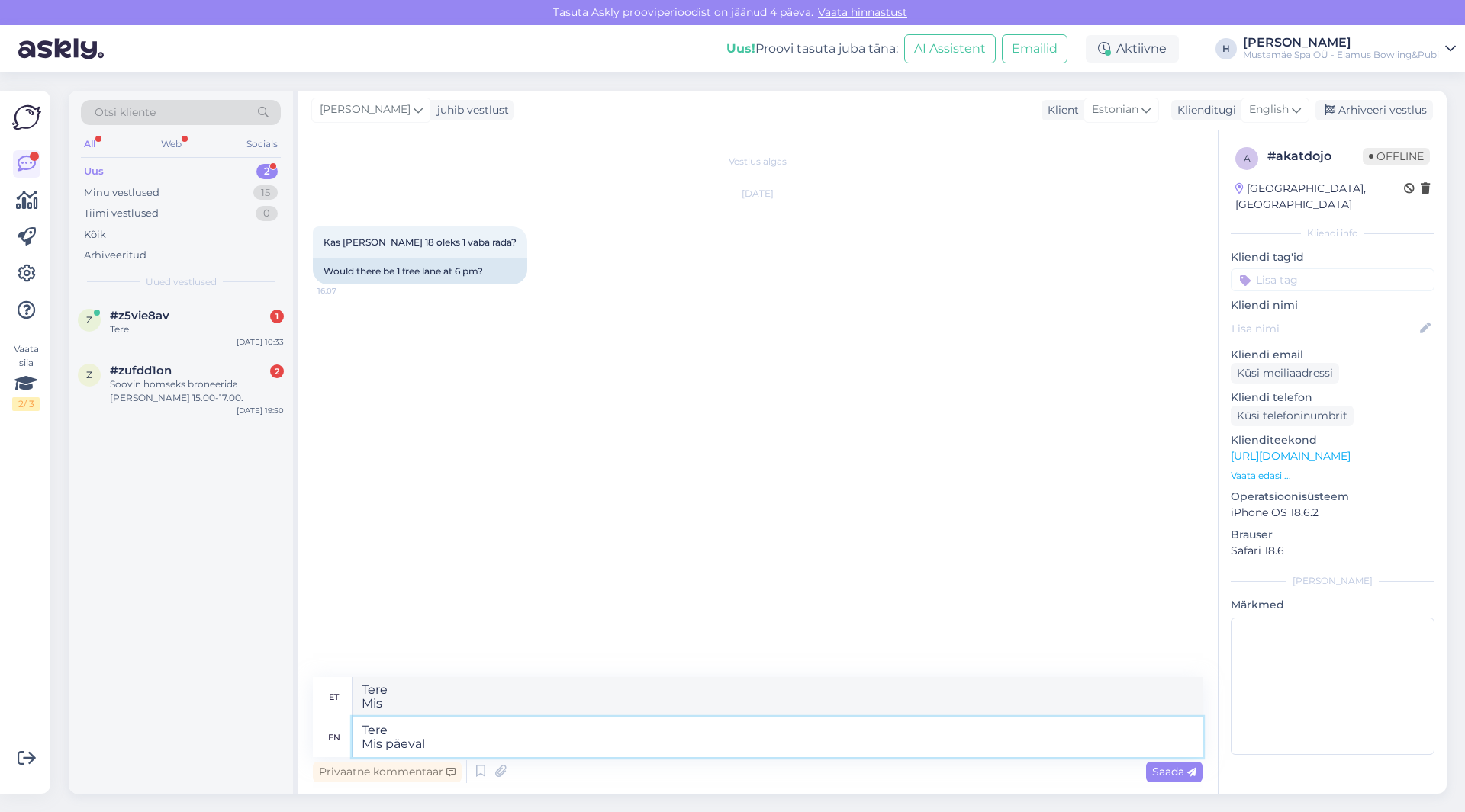
type textarea "Tere Mis päeval"
type textarea "Tere Mis päeval te"
type textarea "Tere Mis päeval te mängima"
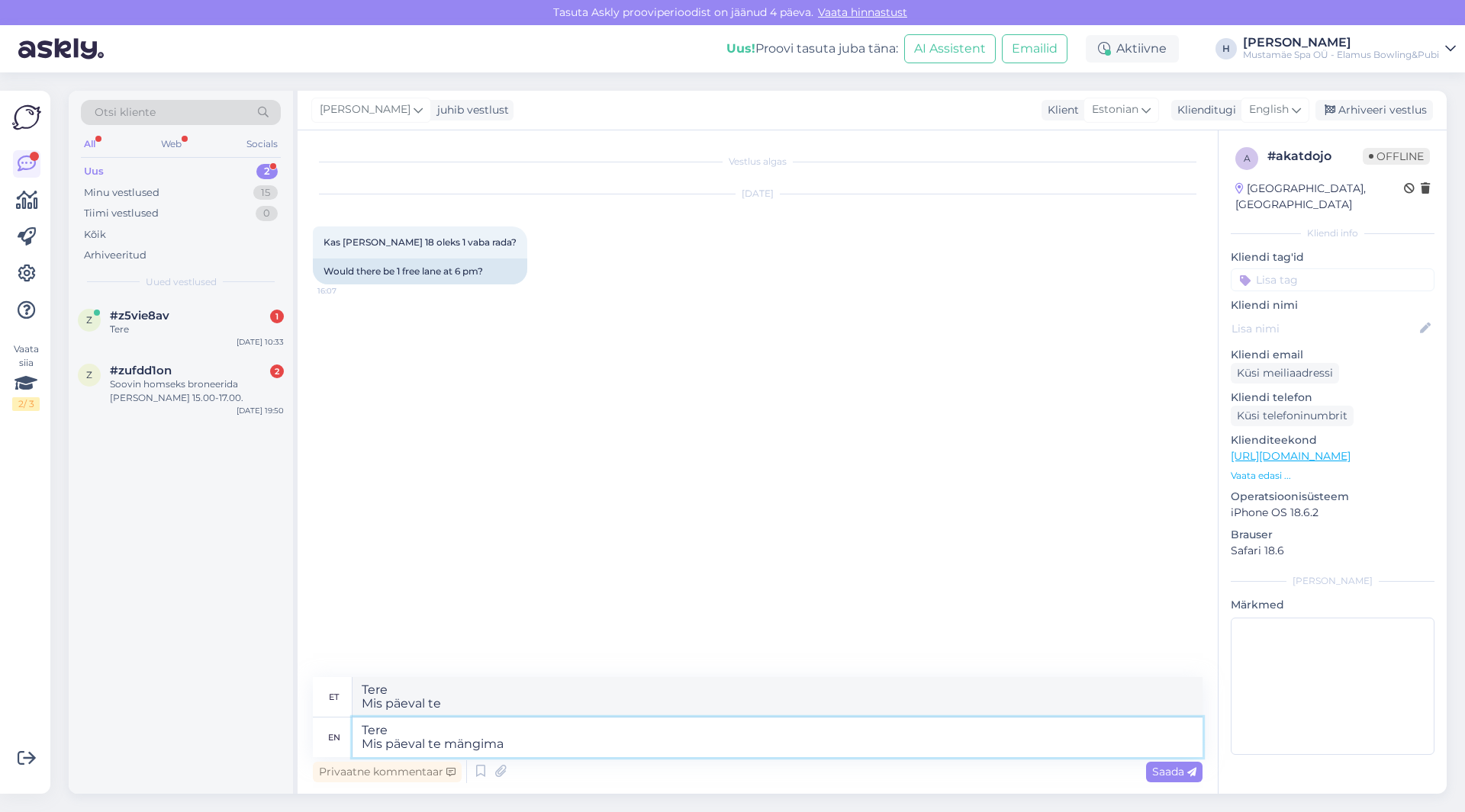
type textarea "Tere Mis päeval te mängima"
type textarea "Tere Mis päeval te mängima soovite t"
type textarea "Tere Mis päeval te mängima tahad"
type textarea "Tere Mis päeval te mängima soovite tulla?"
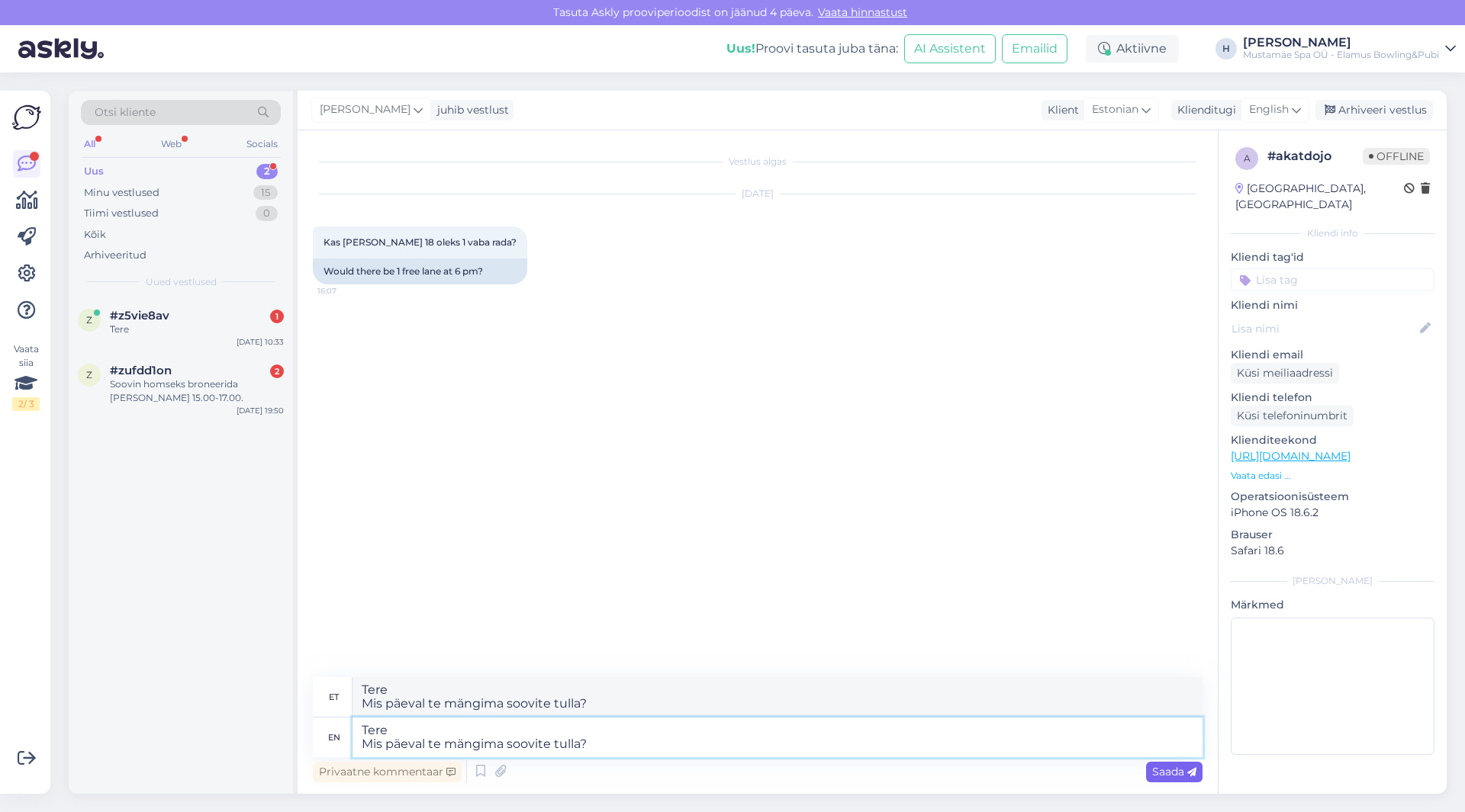
type textarea "Tere Mis päeval te mängima soovite tulla?"
click at [1172, 771] on span "Saada" at bounding box center [1174, 772] width 44 height 14
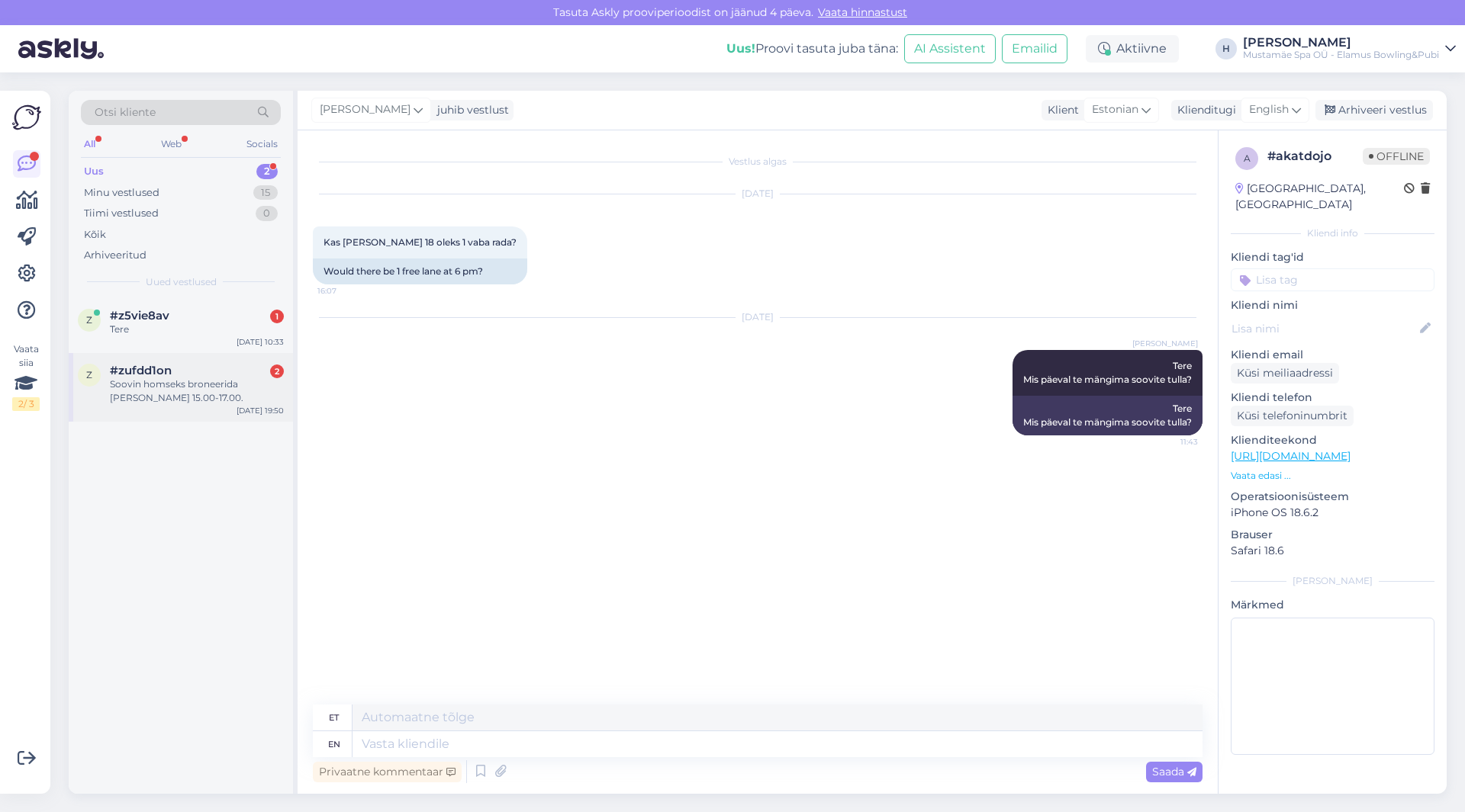
click at [197, 394] on div "Soovin homseks broneerida [PERSON_NAME] 15.00-17.00." at bounding box center [196, 391] width 174 height 27
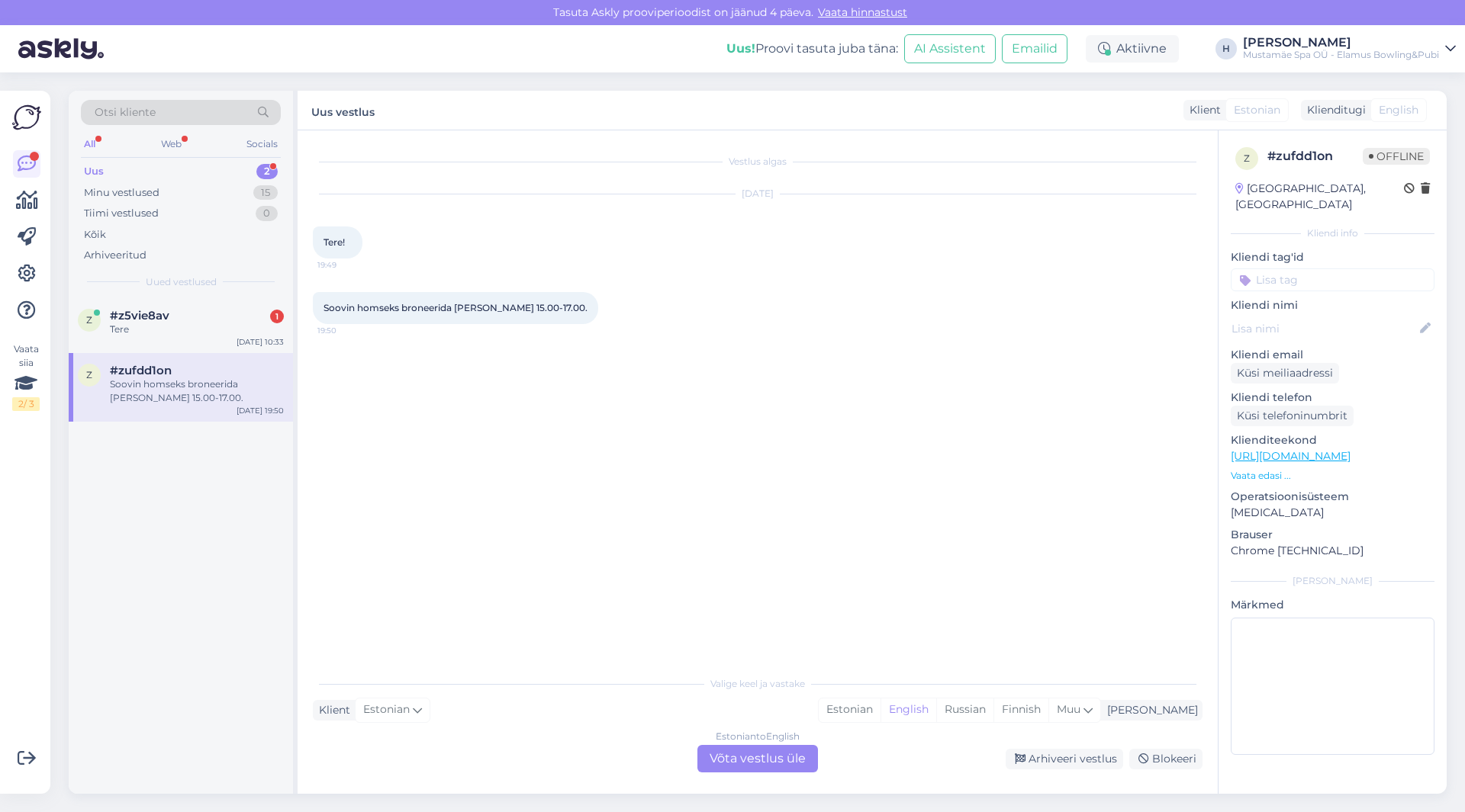
click at [743, 765] on div "Estonian to English Võta vestlus üle" at bounding box center [758, 758] width 121 height 27
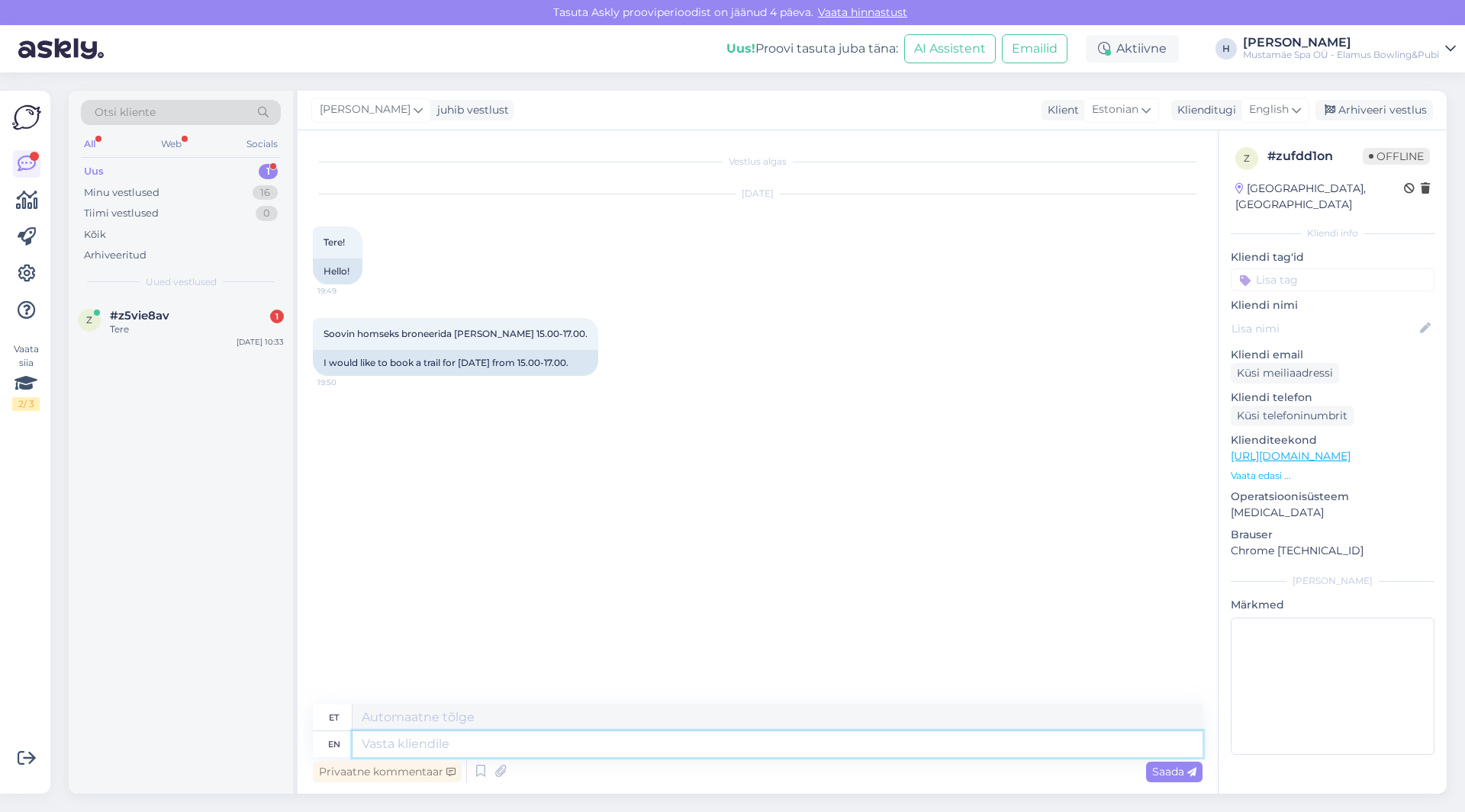
click at [533, 756] on textarea at bounding box center [777, 744] width 850 height 26
type textarea "Tere"
type textarea "Tere [PERSON_NAME] n"
type textarea "[PERSON_NAME]"
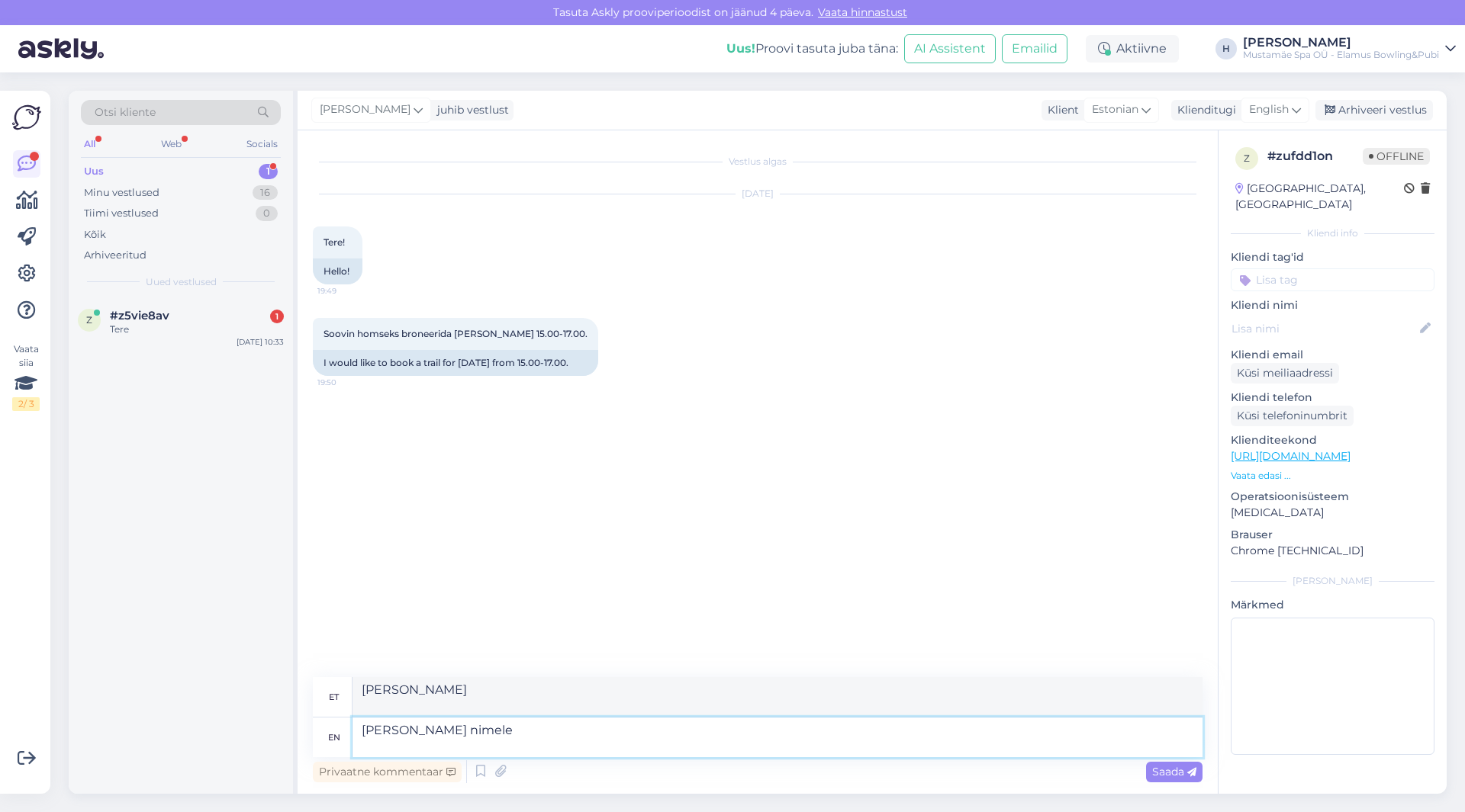
type textarea "[PERSON_NAME] nimele"
type textarea "[PERSON_NAME] nimele broneering"
type textarea "[PERSON_NAME] nimele broneering tuleb?"
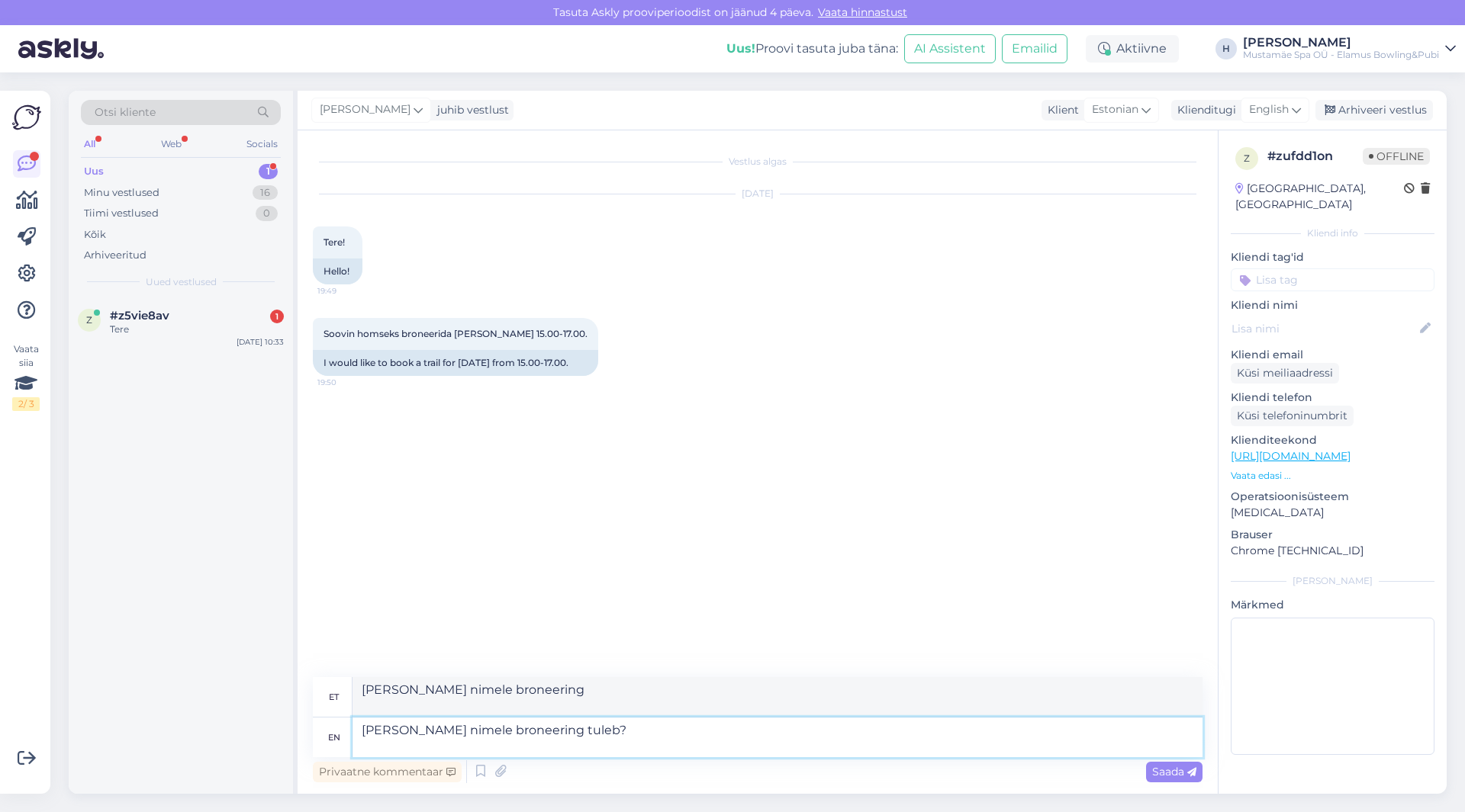
type textarea "[PERSON_NAME] nimele broneering tuleb?"
type textarea "[PERSON_NAME] nimele broneering"
type textarea "[PERSON_NAME] nimele broneering teha"
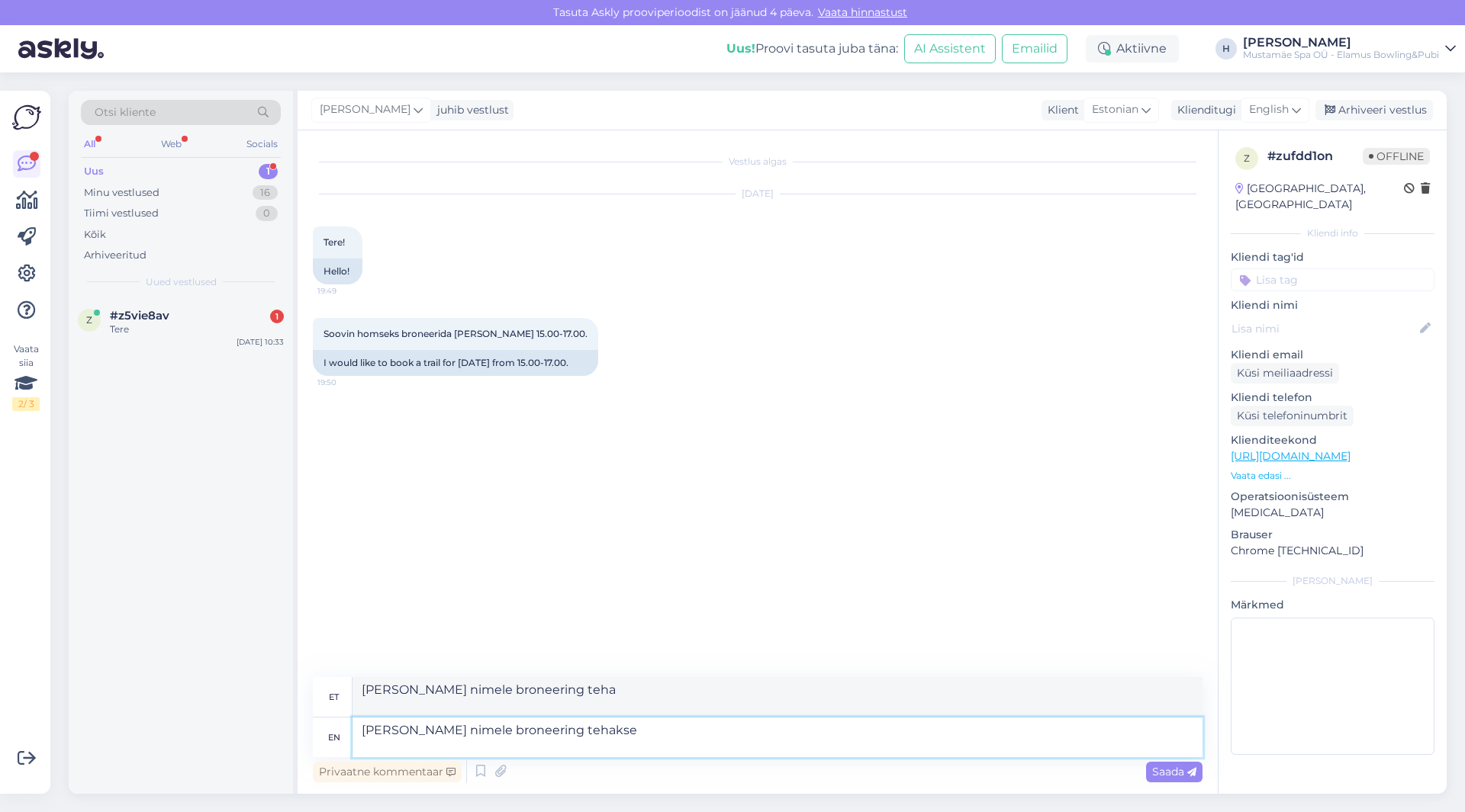
type textarea "[PERSON_NAME] nimele broneering tehakse?"
type textarea "[PERSON_NAME] nimele brone"
type textarea "[PERSON_NAME] nimele broneering"
type textarea "[PERSON_NAME] nimele"
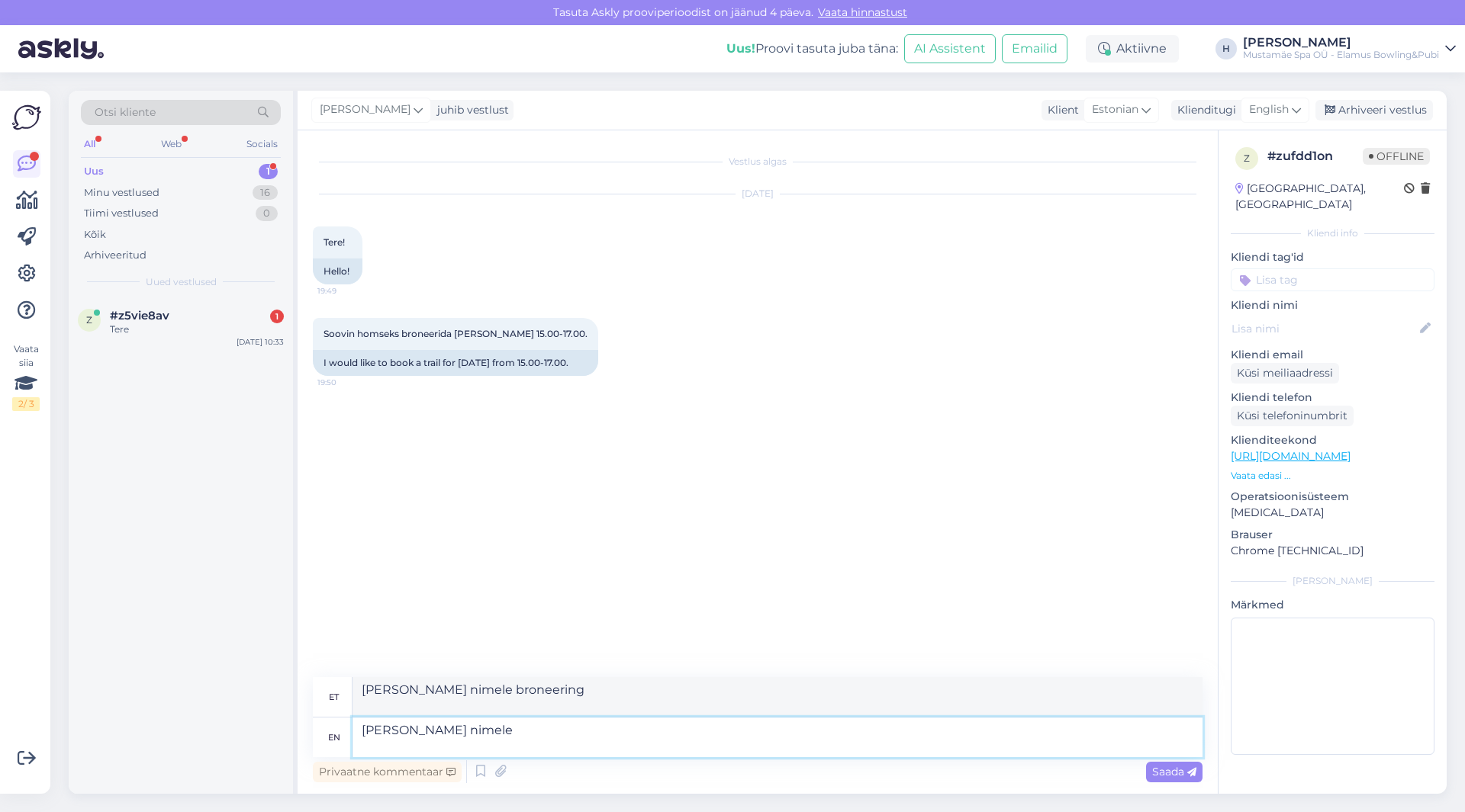
type textarea "[PERSON_NAME] nimele"
type textarea "Tere"
type textarea "Tere [PERSON_NAME] ni"
type textarea "[PERSON_NAME]"
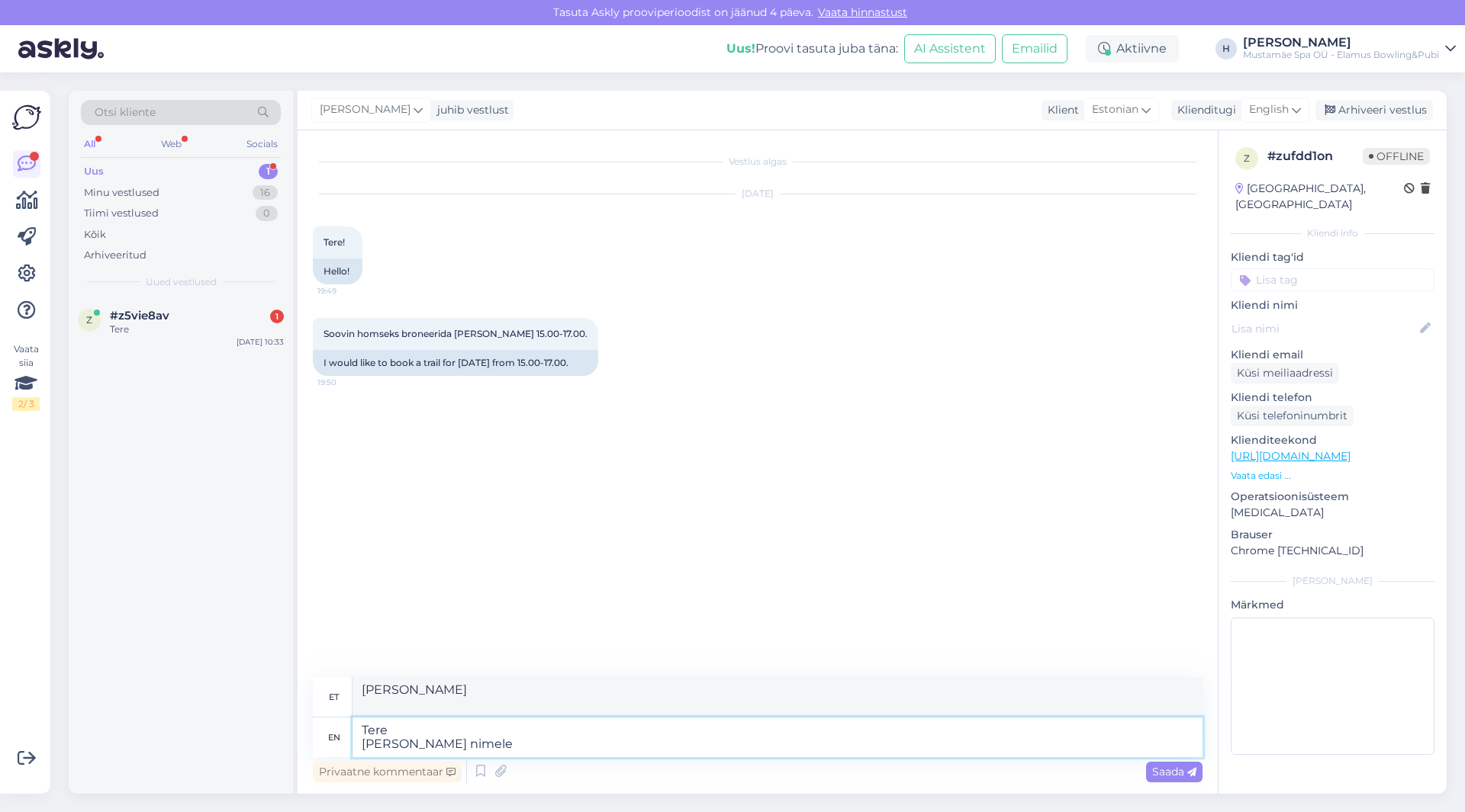
type textarea "Tere [PERSON_NAME] nimele"
type textarea "[PERSON_NAME] nimele"
type textarea "Tere [PERSON_NAME] nimele broneeringu te"
type textarea "Tere [PERSON_NAME] nimele broneeringu"
type textarea "Tere [PERSON_NAME] nimele broneeringu teeme?"
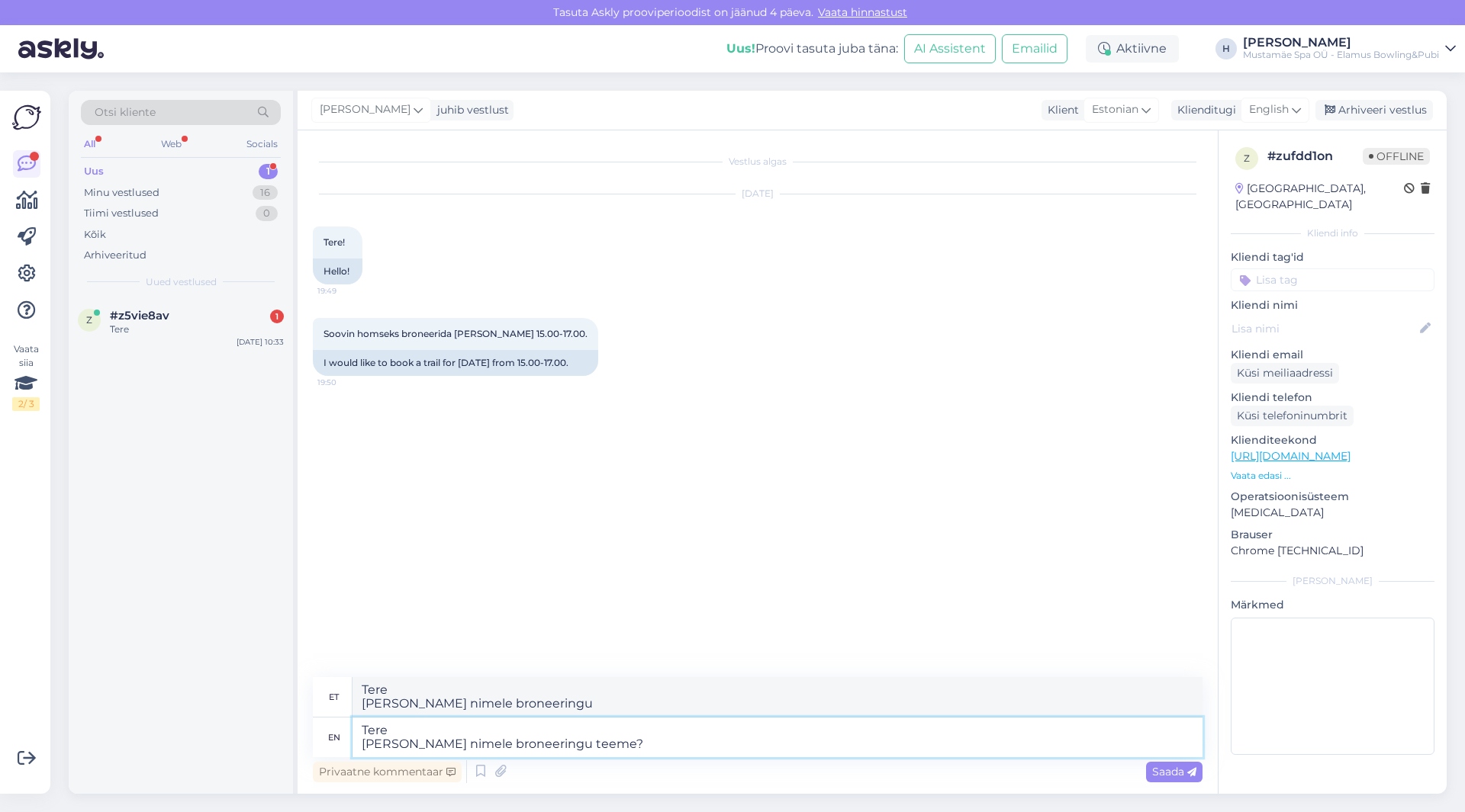
type textarea "Tere [PERSON_NAME] nimele broneeringu teeme?"
click at [1182, 778] on span "Saada" at bounding box center [1174, 772] width 44 height 14
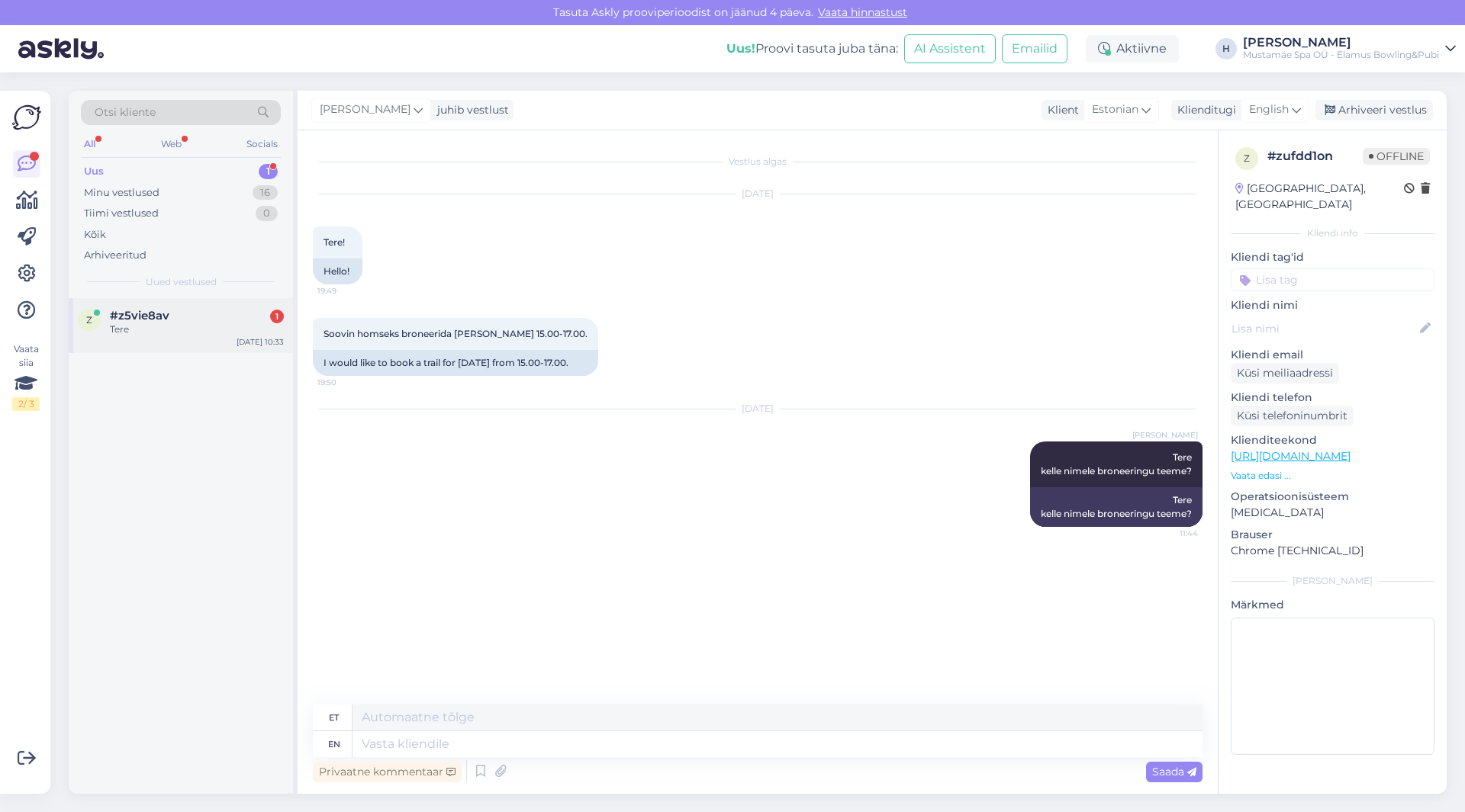
click at [207, 344] on div "z #z5vie8av 1 Tere [DATE] 10:33" at bounding box center [181, 326] width 224 height 55
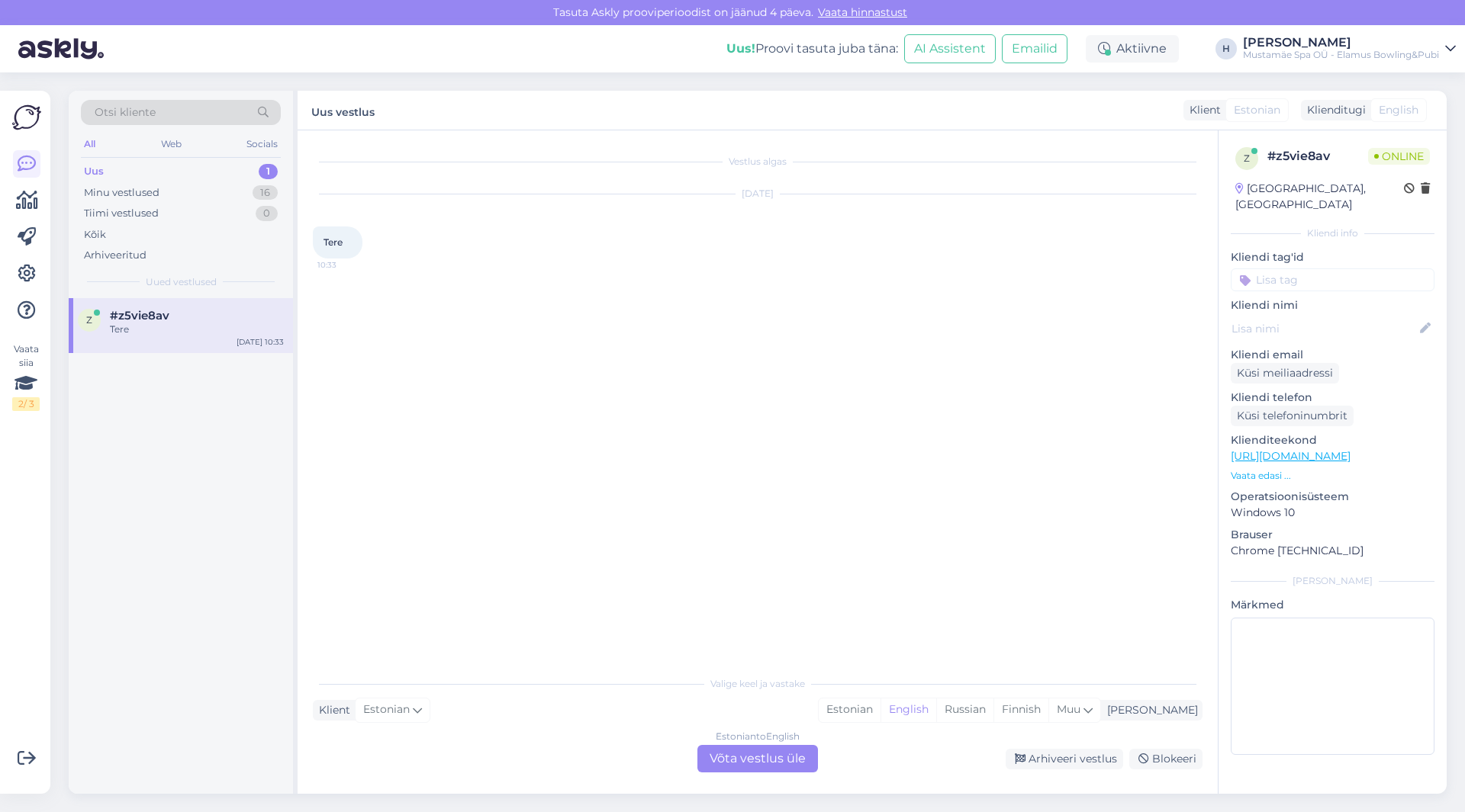
click at [766, 745] on div "Estonian to English Võta vestlus üle" at bounding box center [758, 758] width 121 height 27
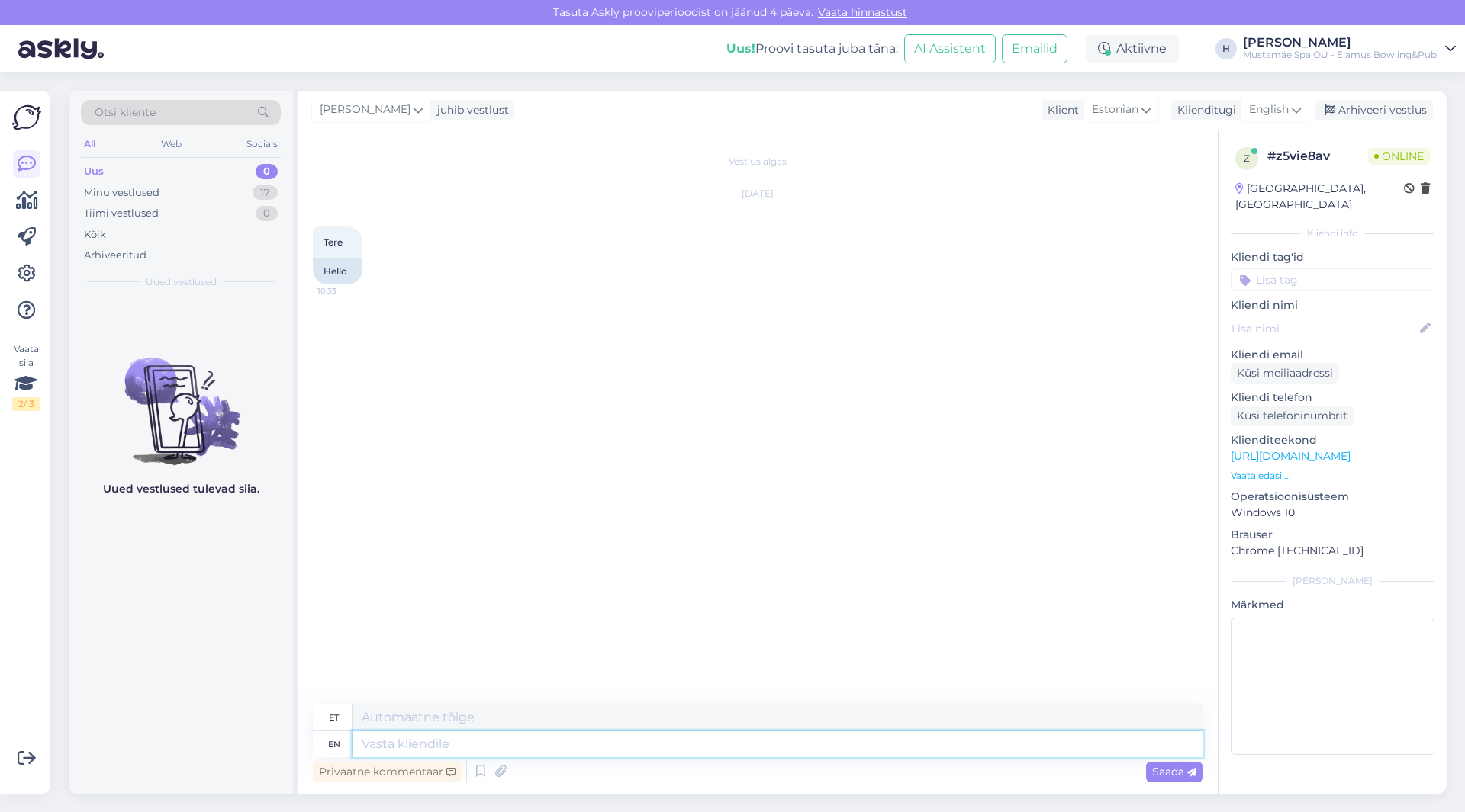
click at [536, 748] on textarea at bounding box center [777, 744] width 850 height 26
type textarea "Tere"
type textarea "[PERSON_NAME] s"
type textarea "[PERSON_NAME]"
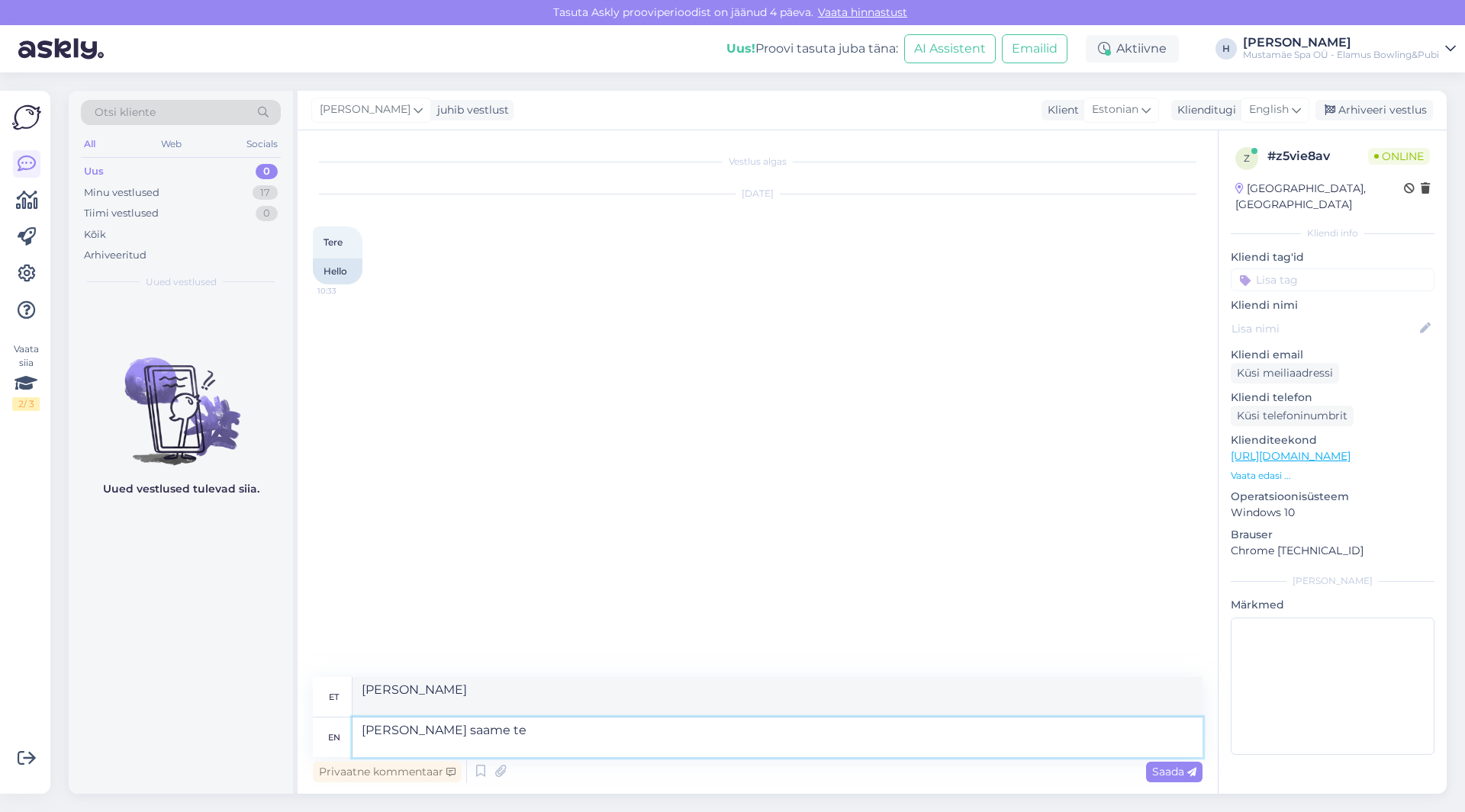
type textarea "[PERSON_NAME] saame tei"
type textarea "[PERSON_NAME] saame"
type textarea "[PERSON_NAME] saame teid"
type textarea "[PERSON_NAME] samast kohast"
type textarea "[PERSON_NAME] saame teid aidata"
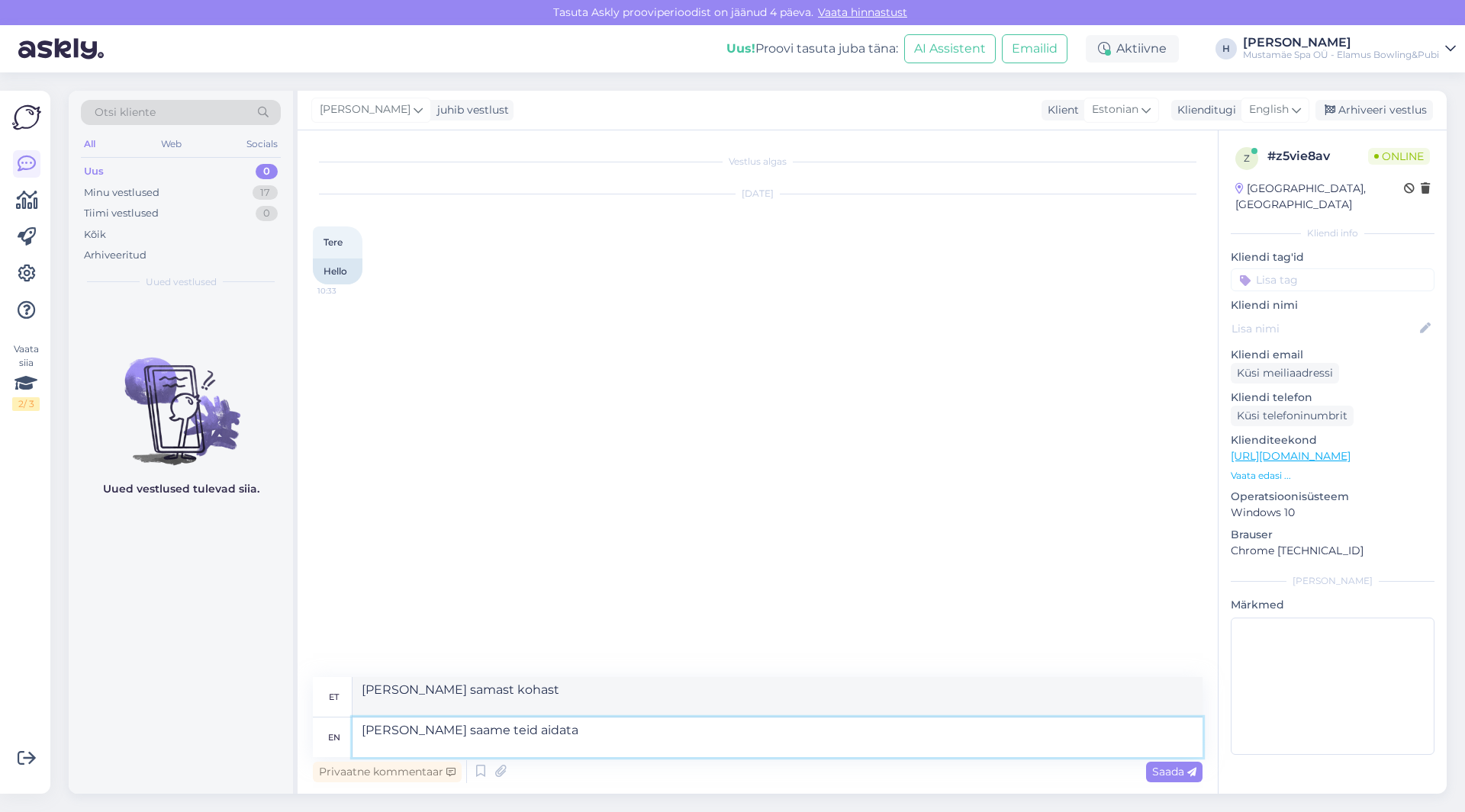
type textarea "[PERSON_NAME] saame teid aidata"
type textarea "[PERSON_NAME] saame teid aidata?"
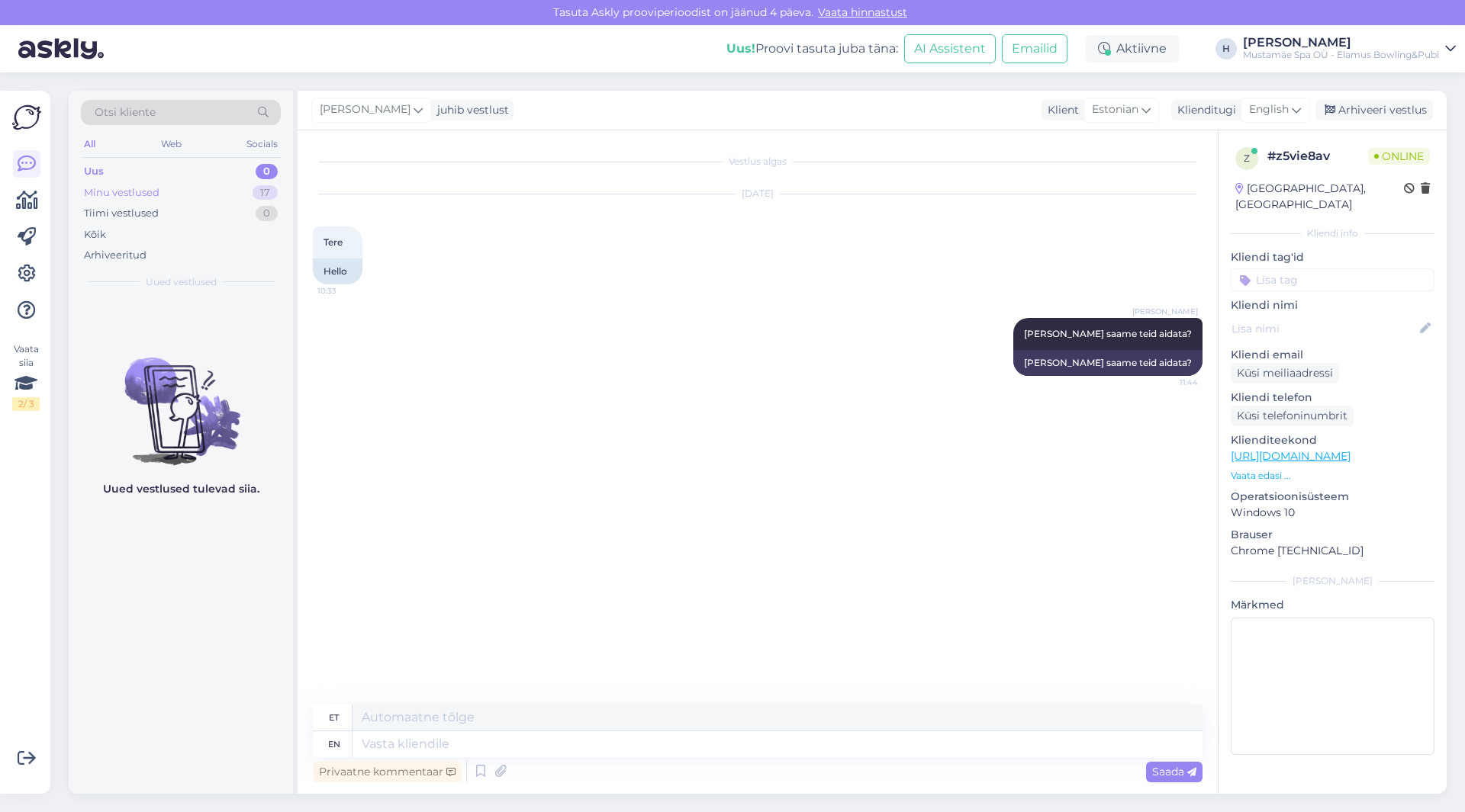
click at [163, 192] on div "Minu vestlused 17" at bounding box center [181, 193] width 200 height 21
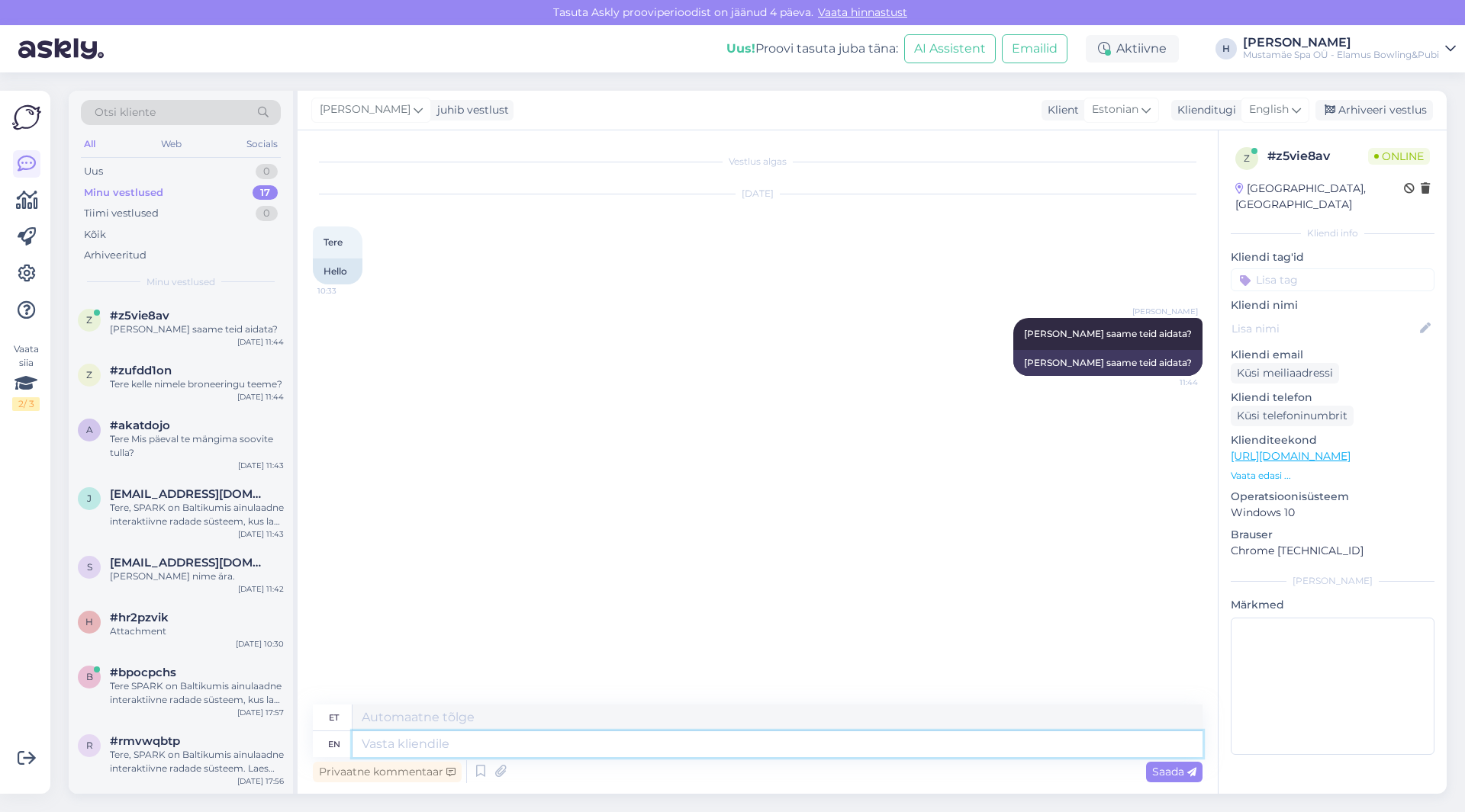
click at [554, 740] on textarea at bounding box center [777, 744] width 850 height 26
type textarea "sitakott"
type textarea "s"
